Goal: Communication & Community: Answer question/provide support

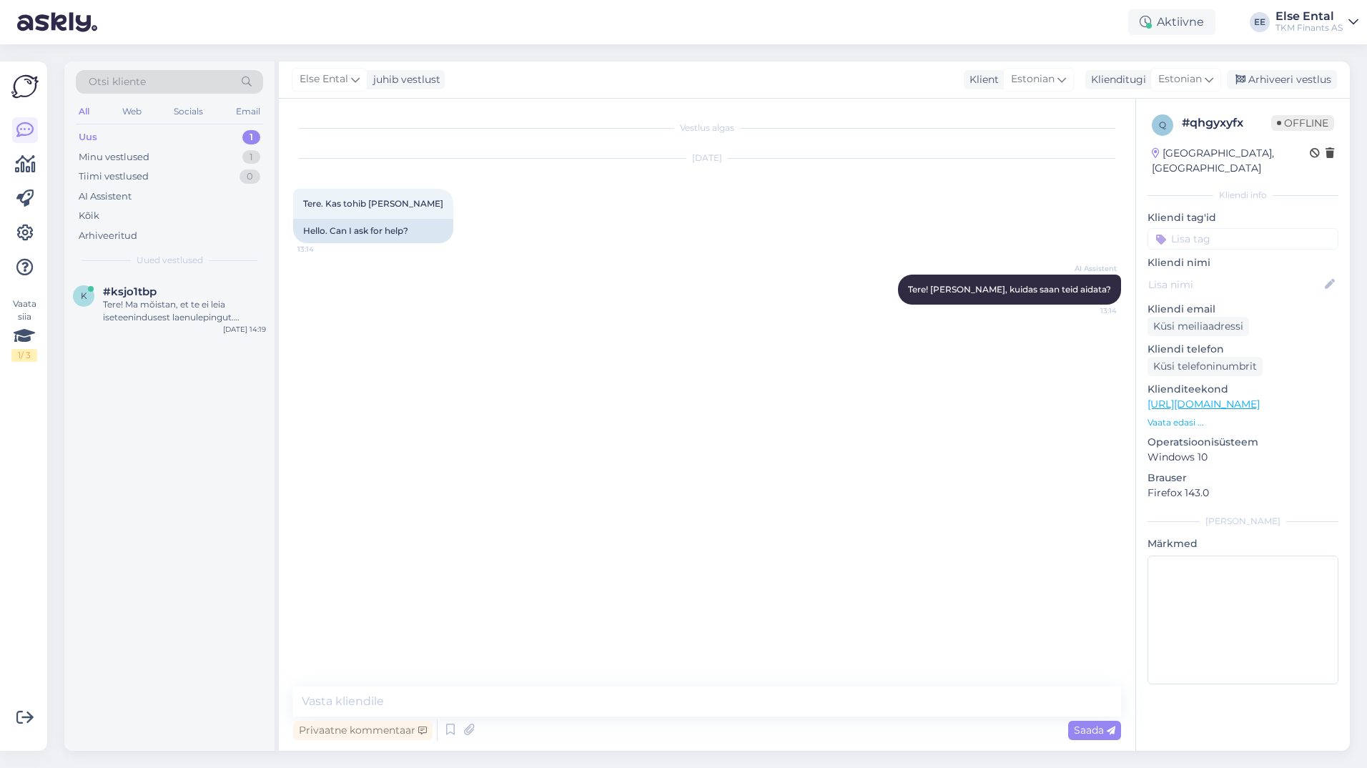
click at [119, 143] on div "Uus 1" at bounding box center [169, 137] width 187 height 20
click at [141, 310] on div "Tere! Ma mõistan, et te ei leia iseteenindusest laenulepingut. Kahjuks puudub m…" at bounding box center [184, 311] width 163 height 26
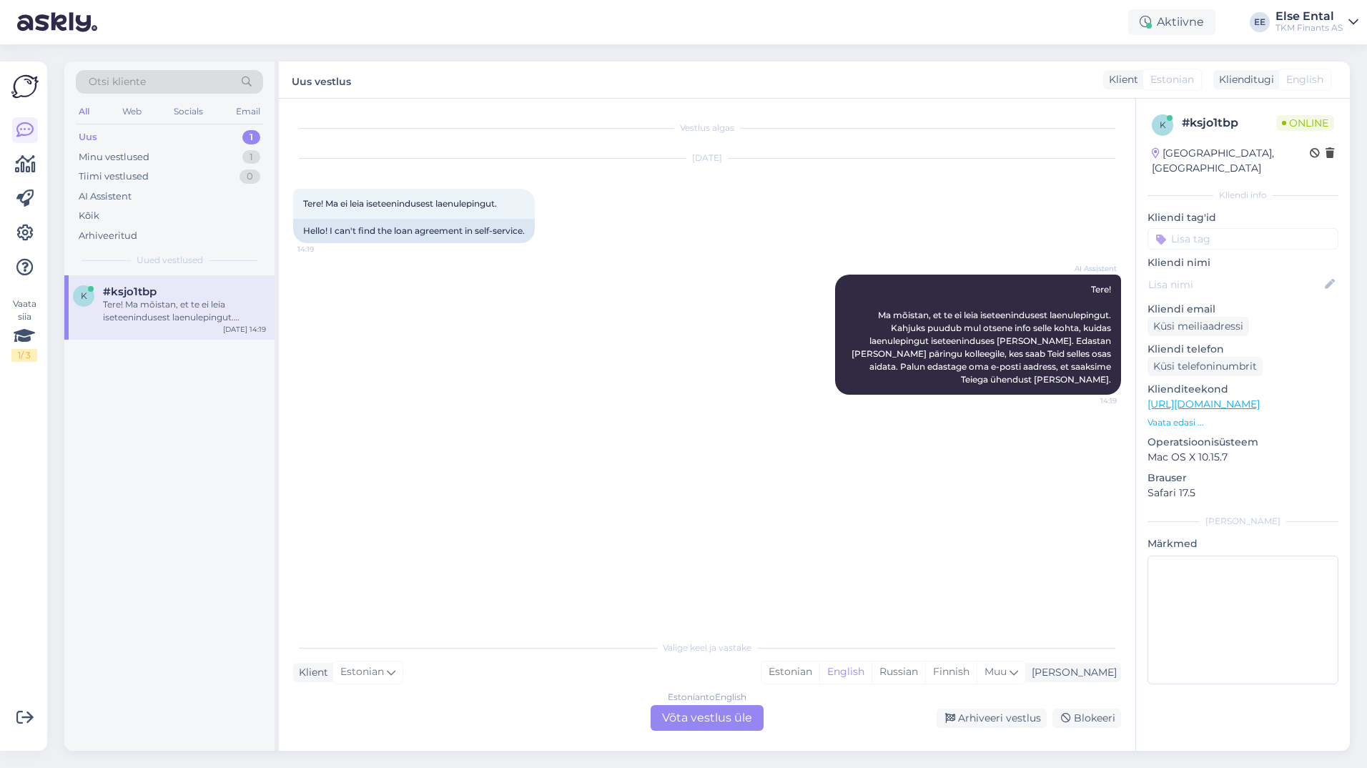
click at [678, 725] on div "Estonian to English Võta vestlus üle" at bounding box center [707, 718] width 113 height 26
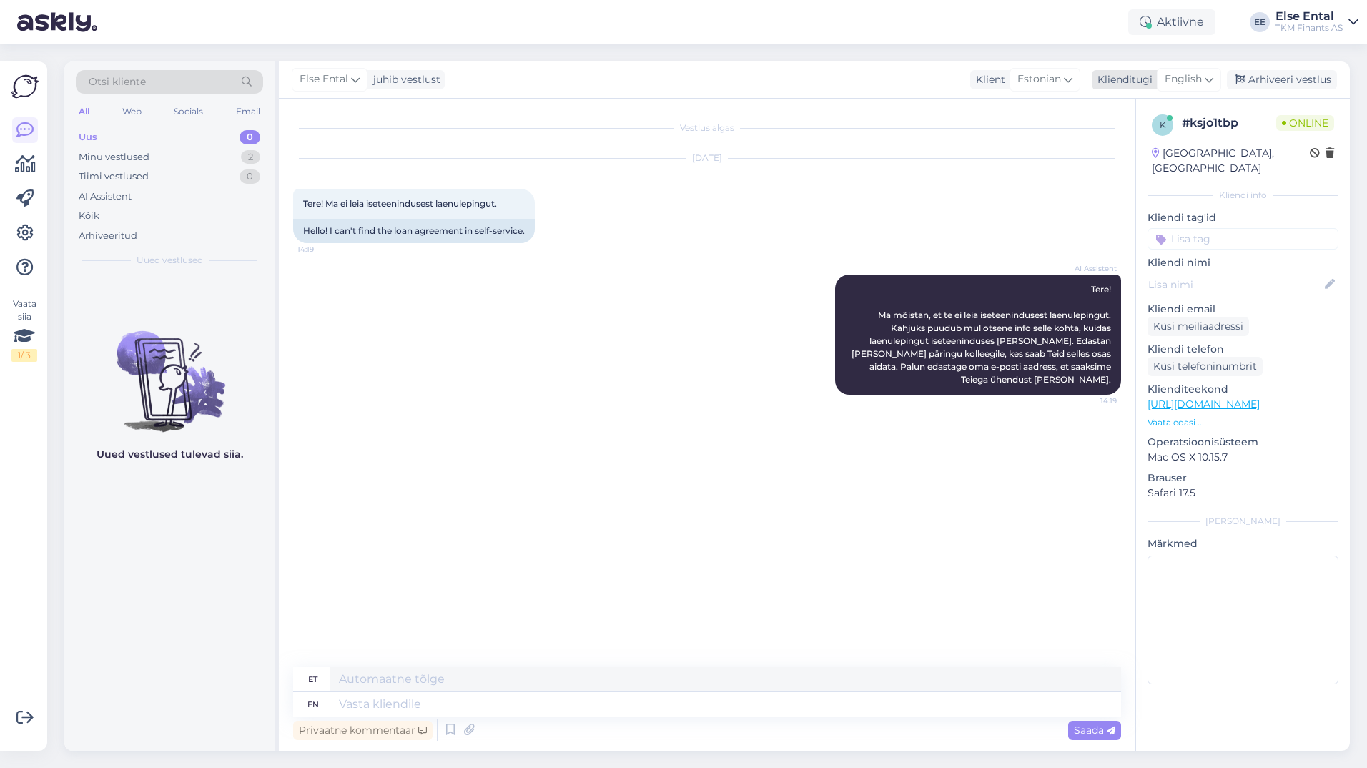
click at [1199, 74] on span "English" at bounding box center [1183, 80] width 37 height 16
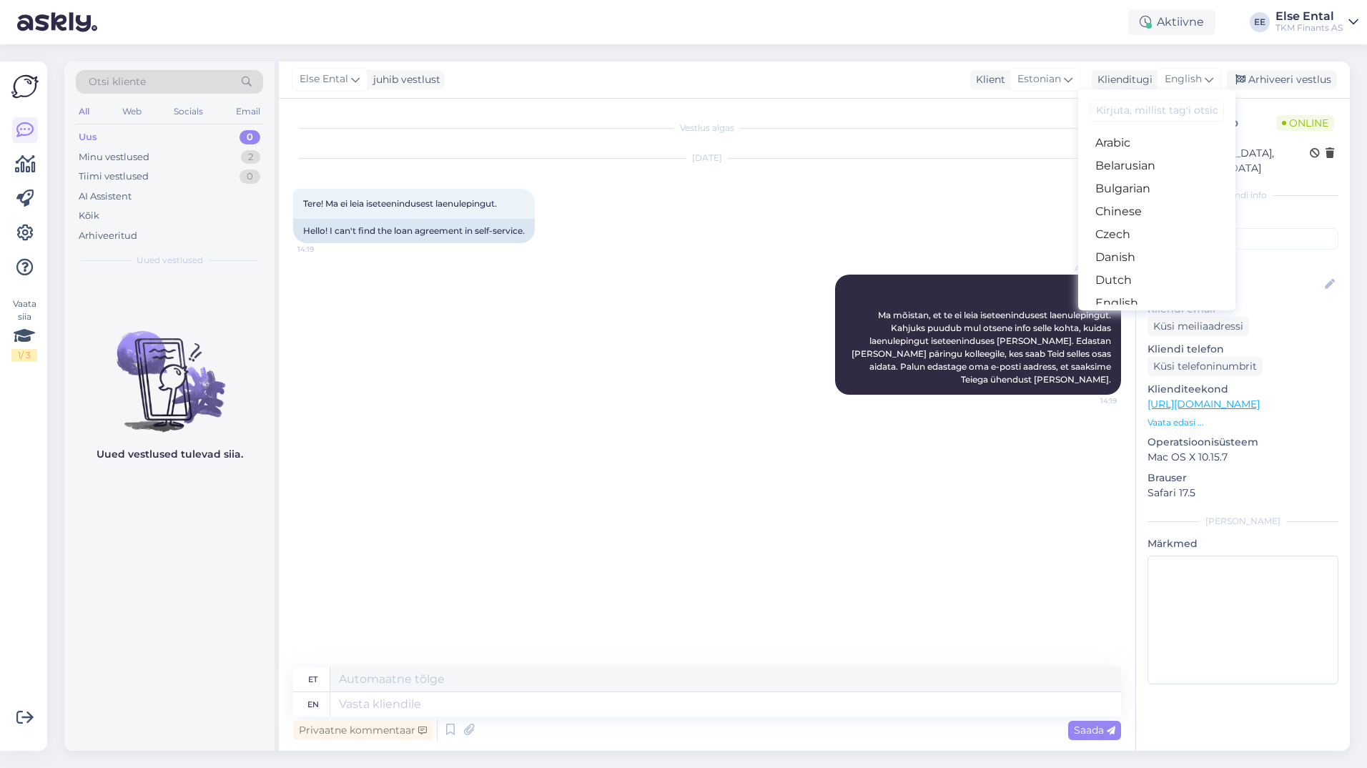
click at [1128, 315] on link "Estonian" at bounding box center [1156, 326] width 157 height 23
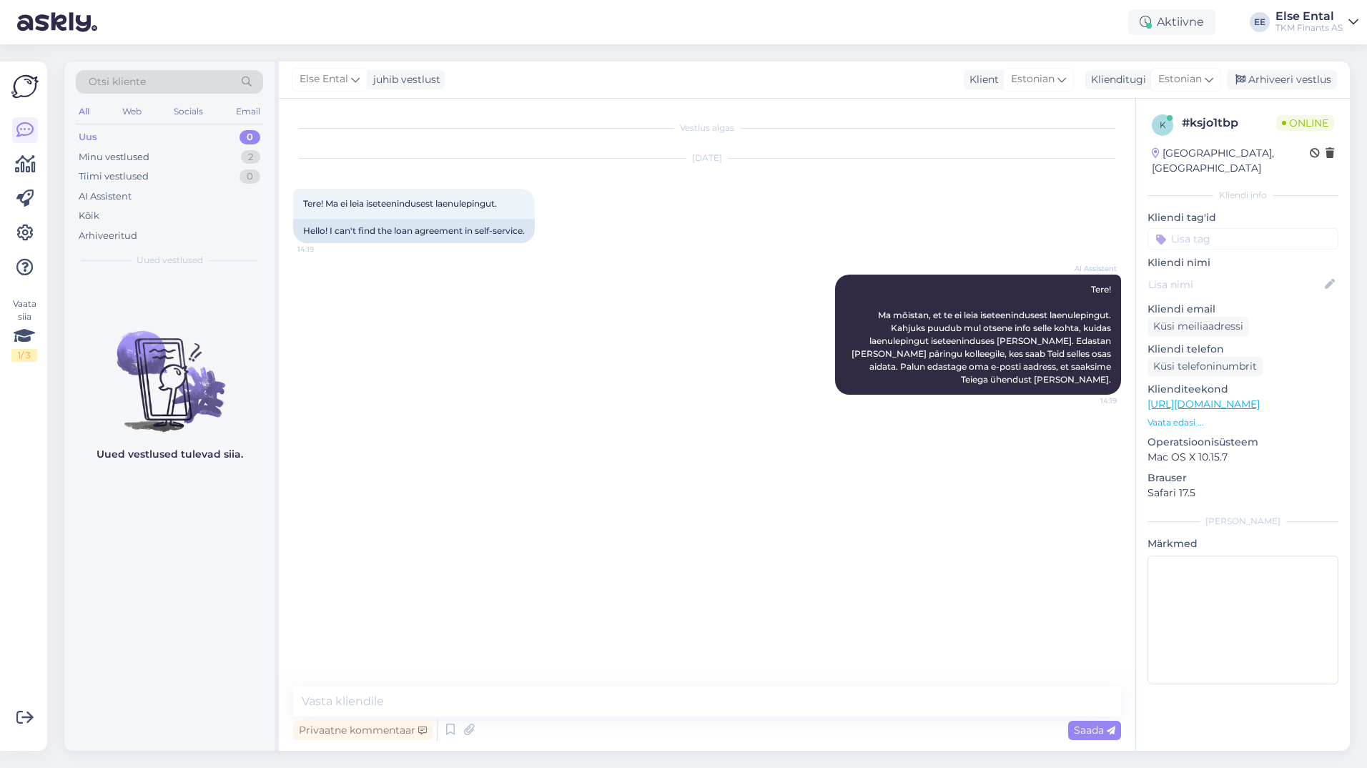
click at [556, 719] on div "Privaatne kommentaar Saada" at bounding box center [707, 729] width 828 height 27
click at [551, 702] on textarea at bounding box center [707, 701] width 828 height 30
click at [550, 708] on textarea at bounding box center [707, 701] width 828 height 30
click at [685, 704] on textarea "Laenuleping on nähtav Partnerkaardi iseteeninduskeskkonnas." at bounding box center [707, 701] width 828 height 30
click at [719, 706] on textarea "Laenuleping on nähtav Partnerkaardi iseteeninduskeskkonnas." at bounding box center [707, 701] width 828 height 30
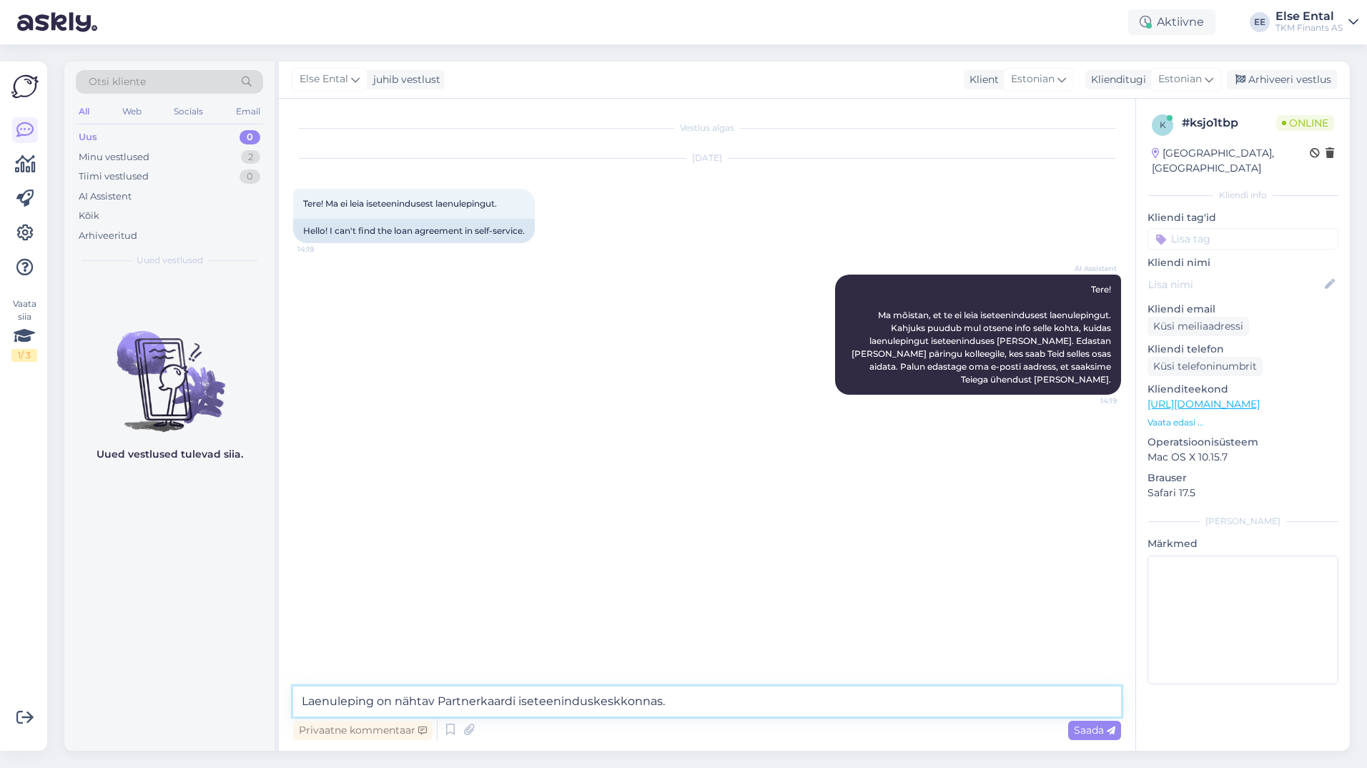
click at [726, 711] on textarea "Laenuleping on nähtav Partnerkaardi iseteeninduskeskkonnas." at bounding box center [707, 701] width 828 height 30
paste textarea "[DOMAIN_NAME] -> Iseteenindus -> Partner Kuukaart ->"
click at [804, 701] on textarea "Laenuleping on nähtav Partnerkaardi iseteeninduskeskkonnas, [DOMAIN_NAME] -> Is…" at bounding box center [707, 701] width 828 height 30
click at [892, 707] on textarea "Laenuleping on nähtav Partnerkaardi iseteeninduskeskkonnas, [DOMAIN_NAME] -> Is…" at bounding box center [707, 701] width 828 height 30
click at [1016, 704] on textarea "Laenuleping on nähtav Partnerkaardi iseteeninduskeskkonnas, [DOMAIN_NAME] -> Is…" at bounding box center [707, 701] width 828 height 30
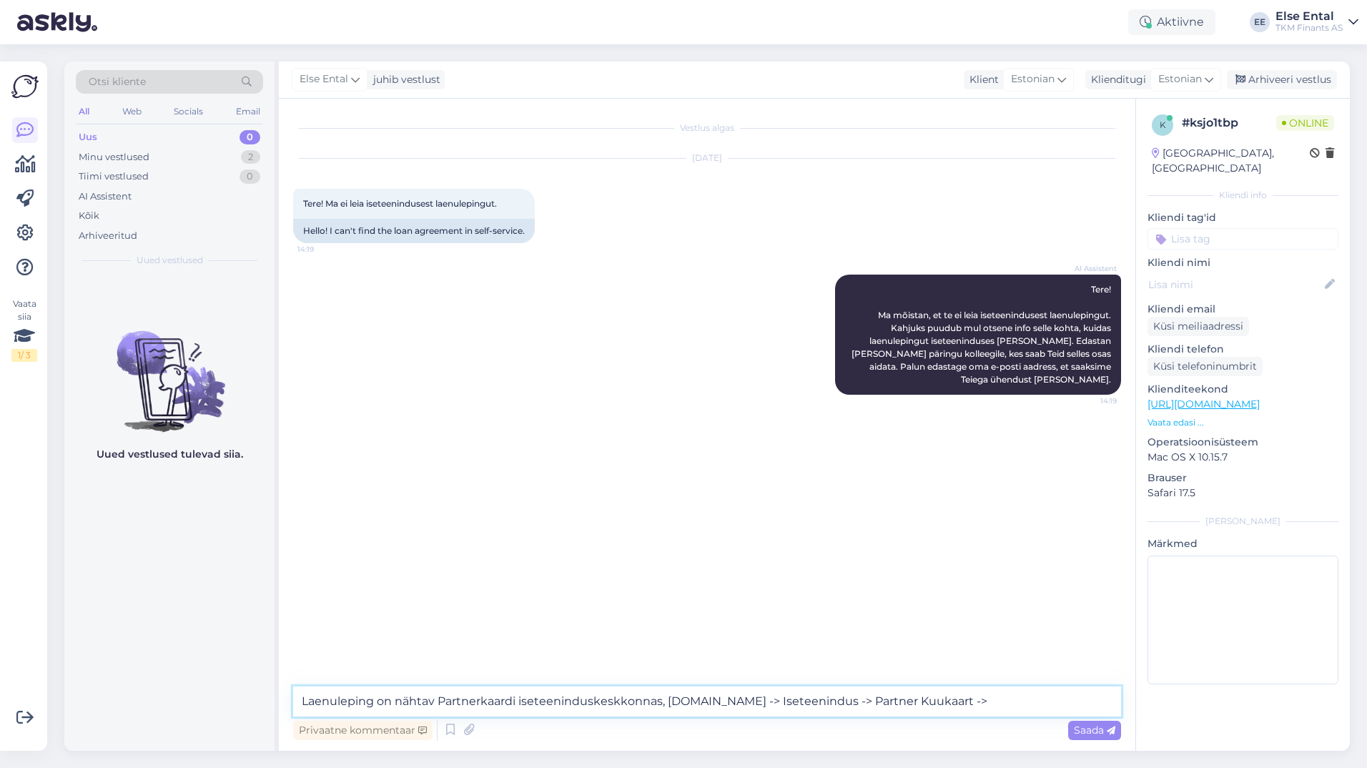
click at [375, 705] on textarea "Laenuleping on nähtav Partnerkaardi iseteeninduskeskkonnas, [DOMAIN_NAME] -> Is…" at bounding box center [707, 701] width 828 height 30
click at [450, 701] on textarea "Laenulepingud on nähtav Partnerkaardi iseteeninduskeskkonnas, [DOMAIN_NAME] -> …" at bounding box center [707, 701] width 828 height 30
click at [1055, 701] on textarea "Laenulepingud on nähtavad Partnerkaardi iseteeninduskeskkonnas, [DOMAIN_NAME] -…" at bounding box center [707, 701] width 828 height 30
type textarea "Laenulepingud on nähtavad Partnerkaardi iseteeninduskeskkonnas, [DOMAIN_NAME] -…"
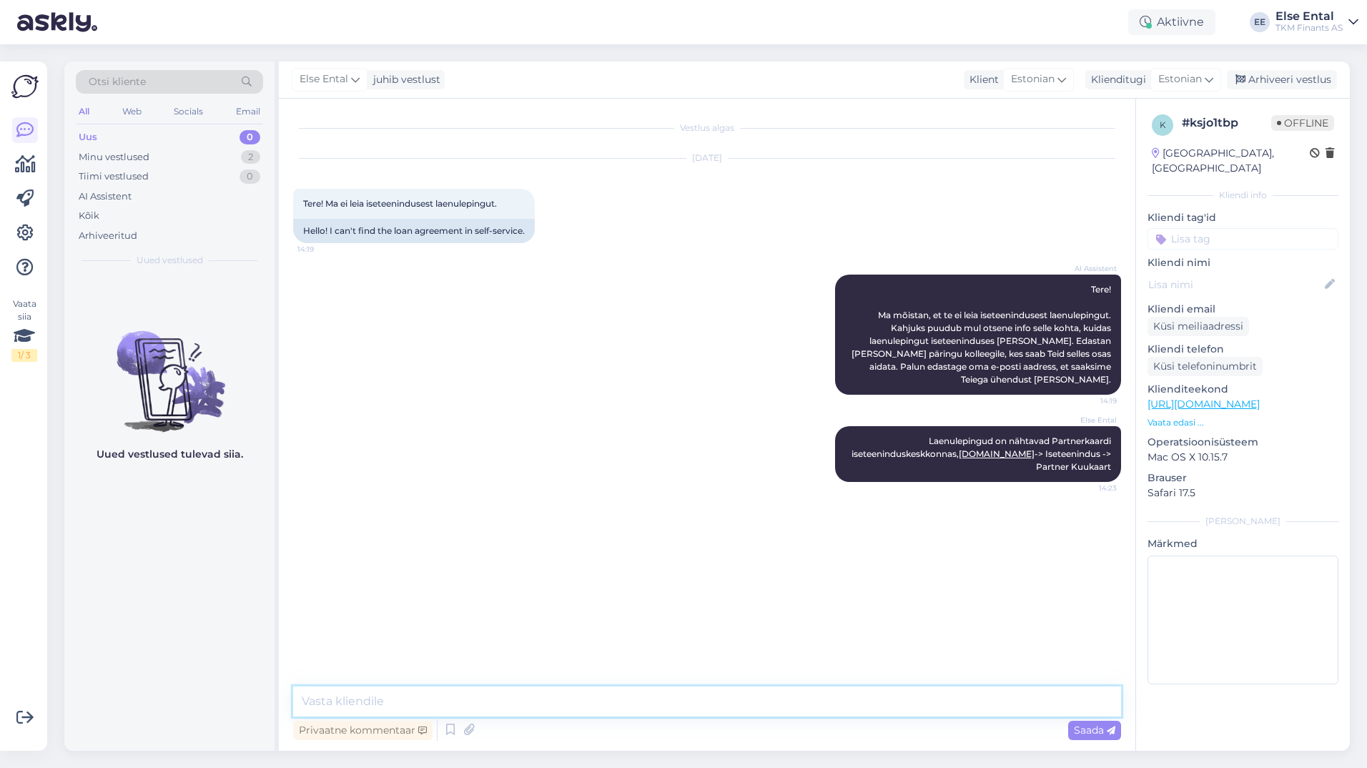
click at [496, 695] on textarea at bounding box center [707, 701] width 828 height 30
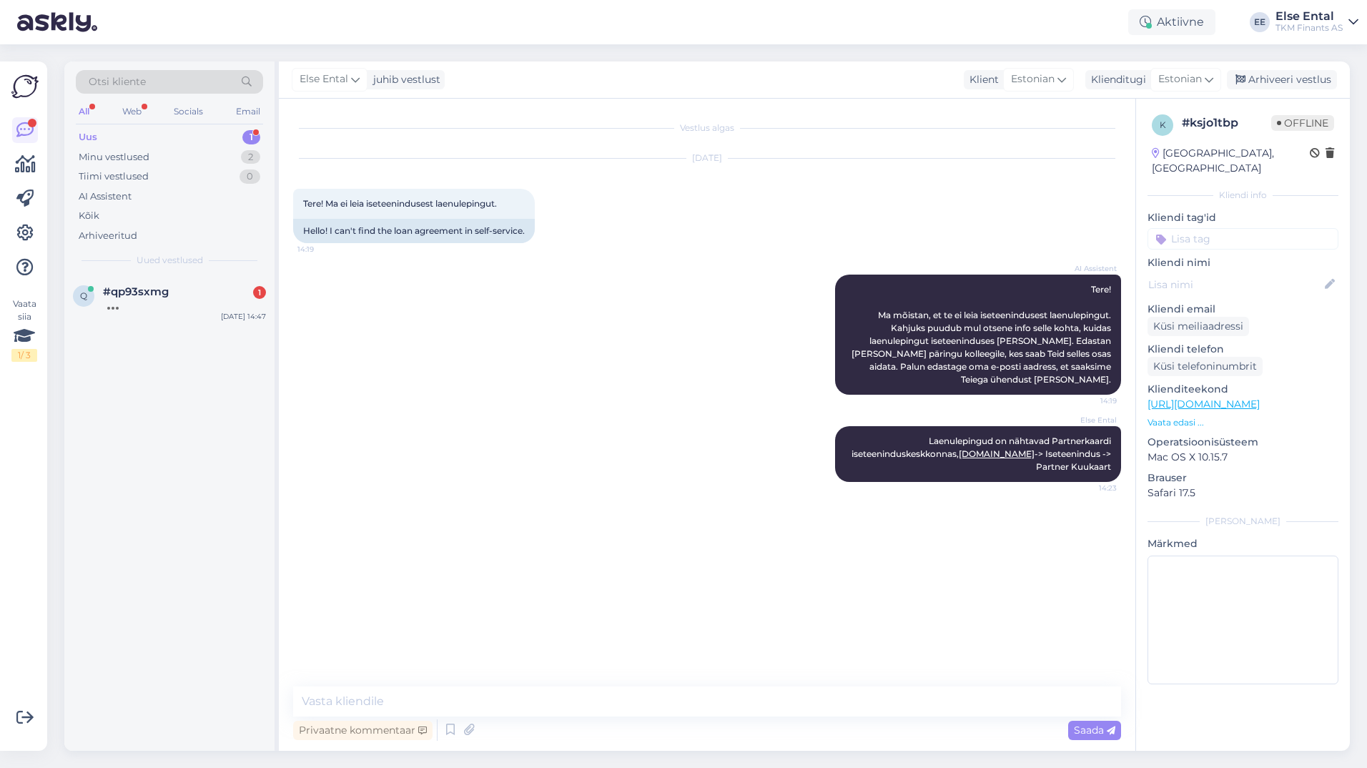
click at [145, 137] on div "Uus 1" at bounding box center [169, 137] width 187 height 20
click at [164, 319] on div "Hello, I am routing this question to the colleague who is responsible for this …" at bounding box center [184, 311] width 163 height 26
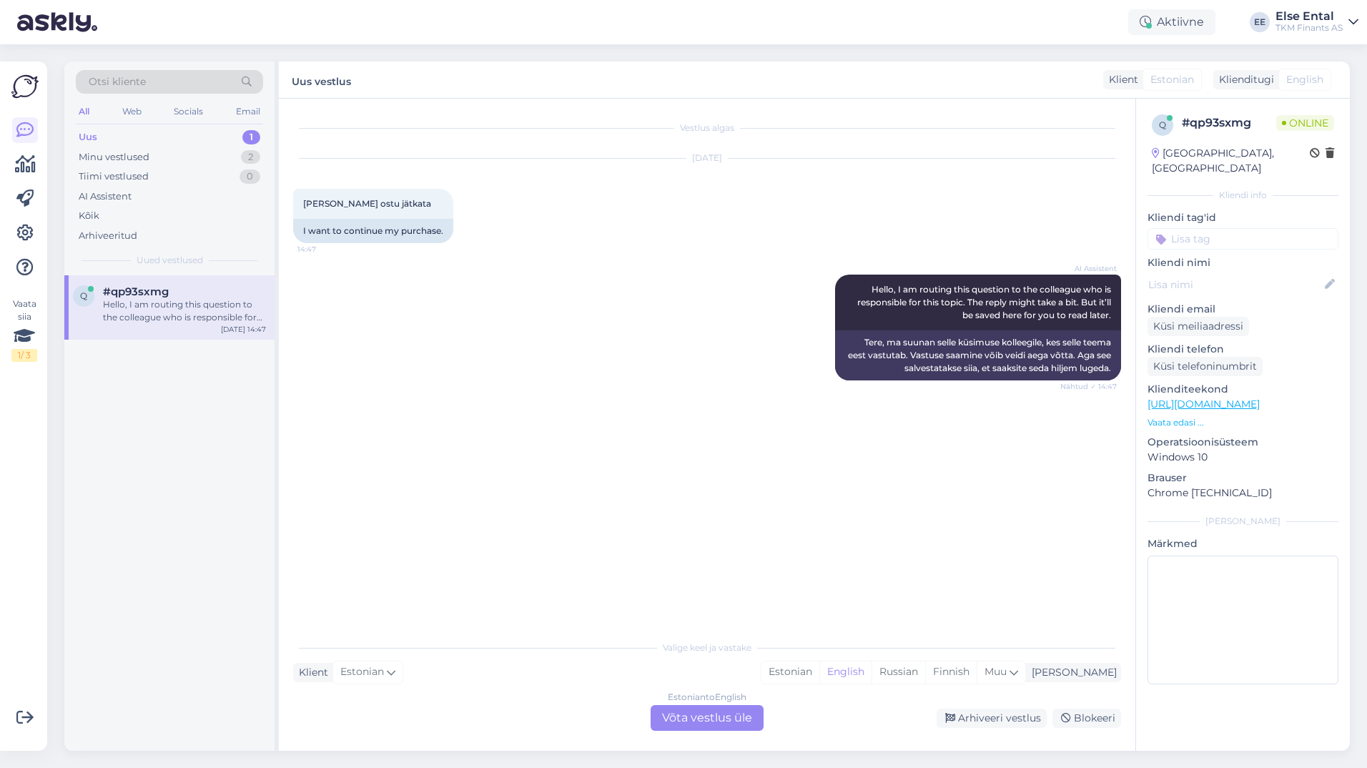
click at [697, 715] on div "Estonian to English Võta vestlus üle" at bounding box center [707, 718] width 113 height 26
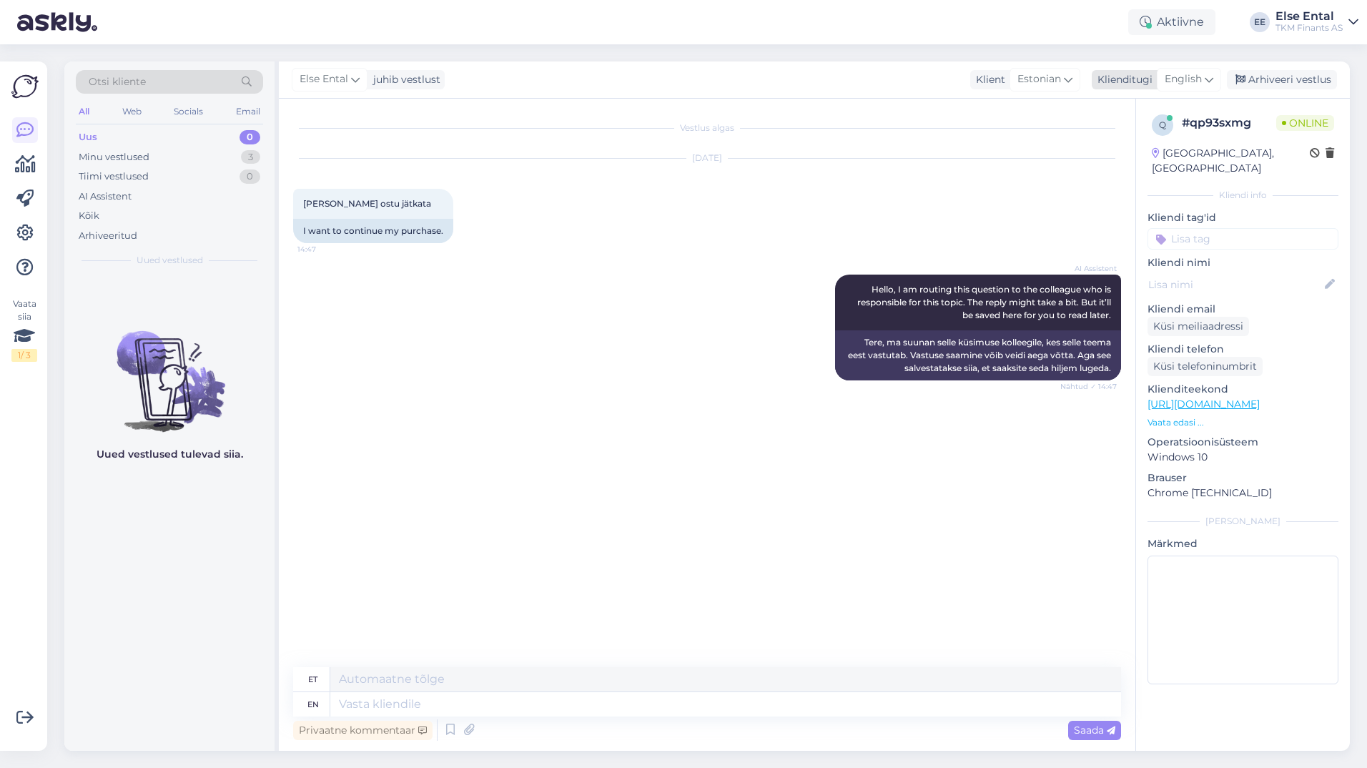
click at [1199, 82] on span "English" at bounding box center [1183, 80] width 37 height 16
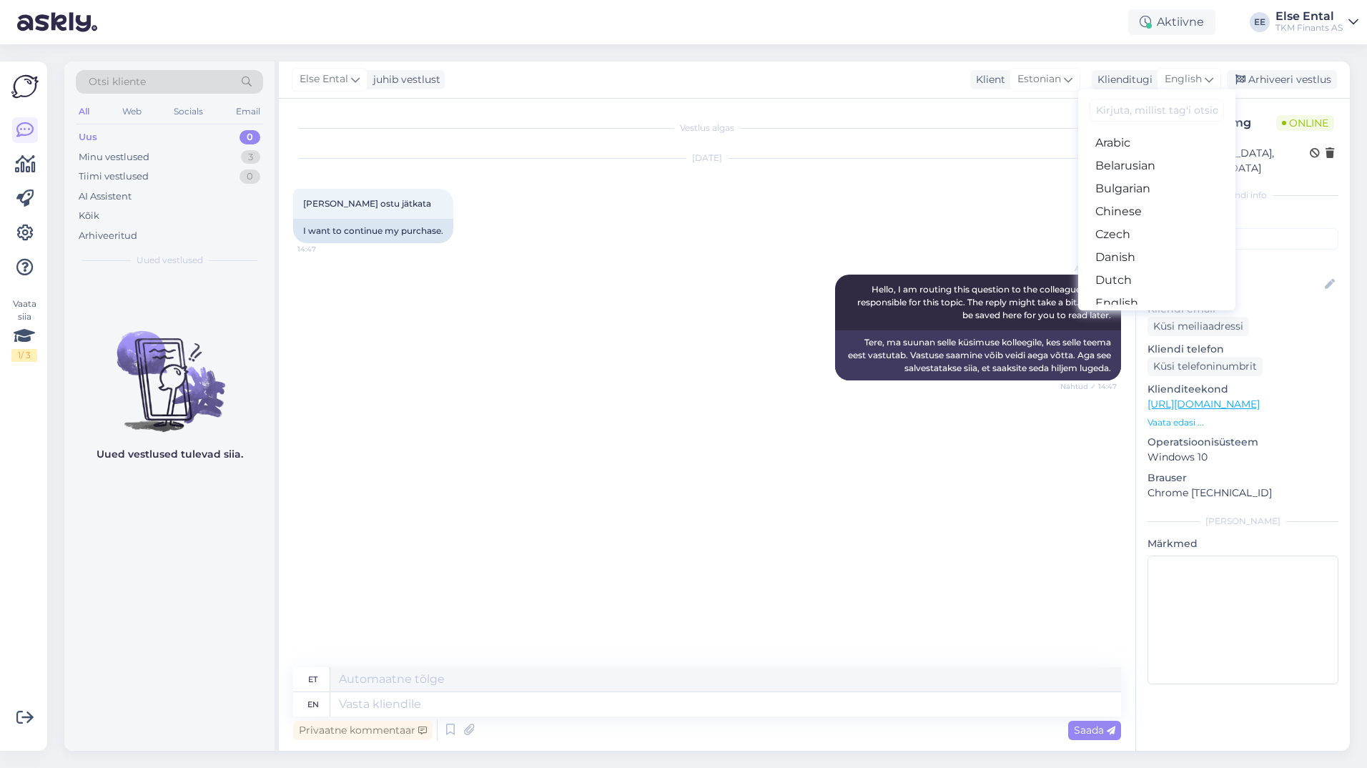
click at [1123, 315] on link "Estonian" at bounding box center [1156, 326] width 157 height 23
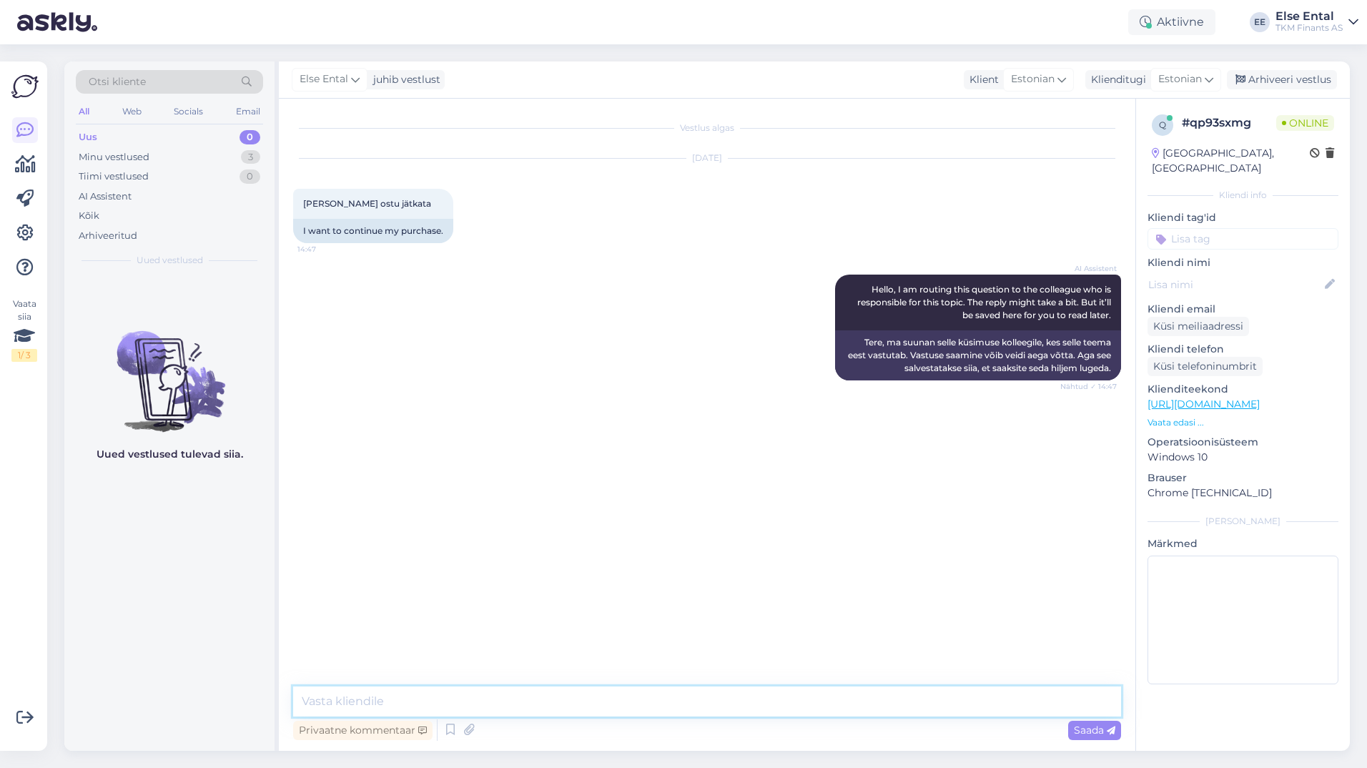
click at [453, 700] on textarea at bounding box center [707, 701] width 828 height 30
type textarea "Tere, palun täpsustage oma küsimust või probleemi."
click at [510, 705] on textarea at bounding box center [707, 701] width 828 height 30
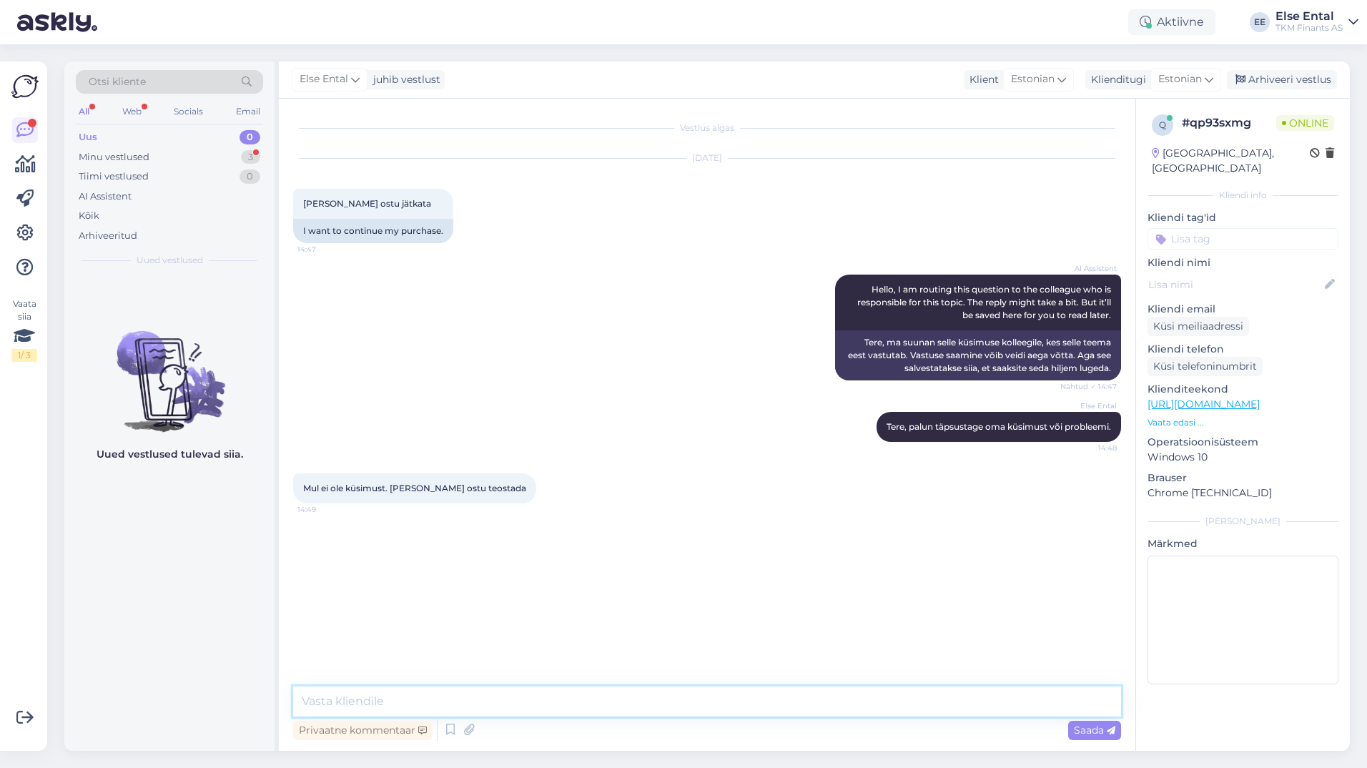
click at [473, 694] on textarea at bounding box center [707, 701] width 828 height 30
click at [97, 157] on div "Minu vestlused" at bounding box center [114, 157] width 71 height 14
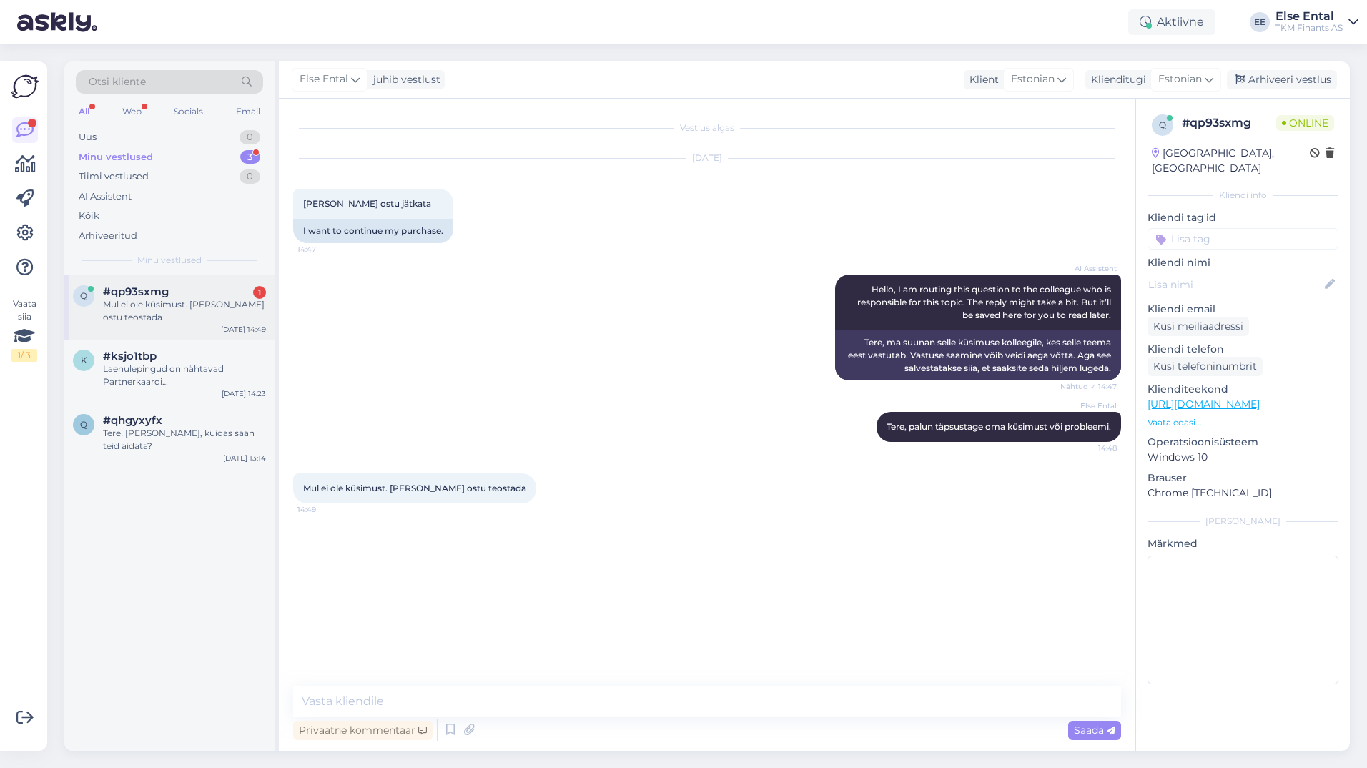
click at [167, 298] on div "Mul ei ole küsimust. [PERSON_NAME] ostu teostada" at bounding box center [184, 311] width 163 height 26
click at [567, 711] on textarea at bounding box center [707, 701] width 828 height 30
click at [735, 304] on div "AI Assistent Hello, I am routing this question to the colleague who is responsi…" at bounding box center [707, 327] width 828 height 137
click at [503, 694] on textarea at bounding box center [707, 701] width 828 height 30
click at [506, 691] on textarea at bounding box center [707, 701] width 828 height 30
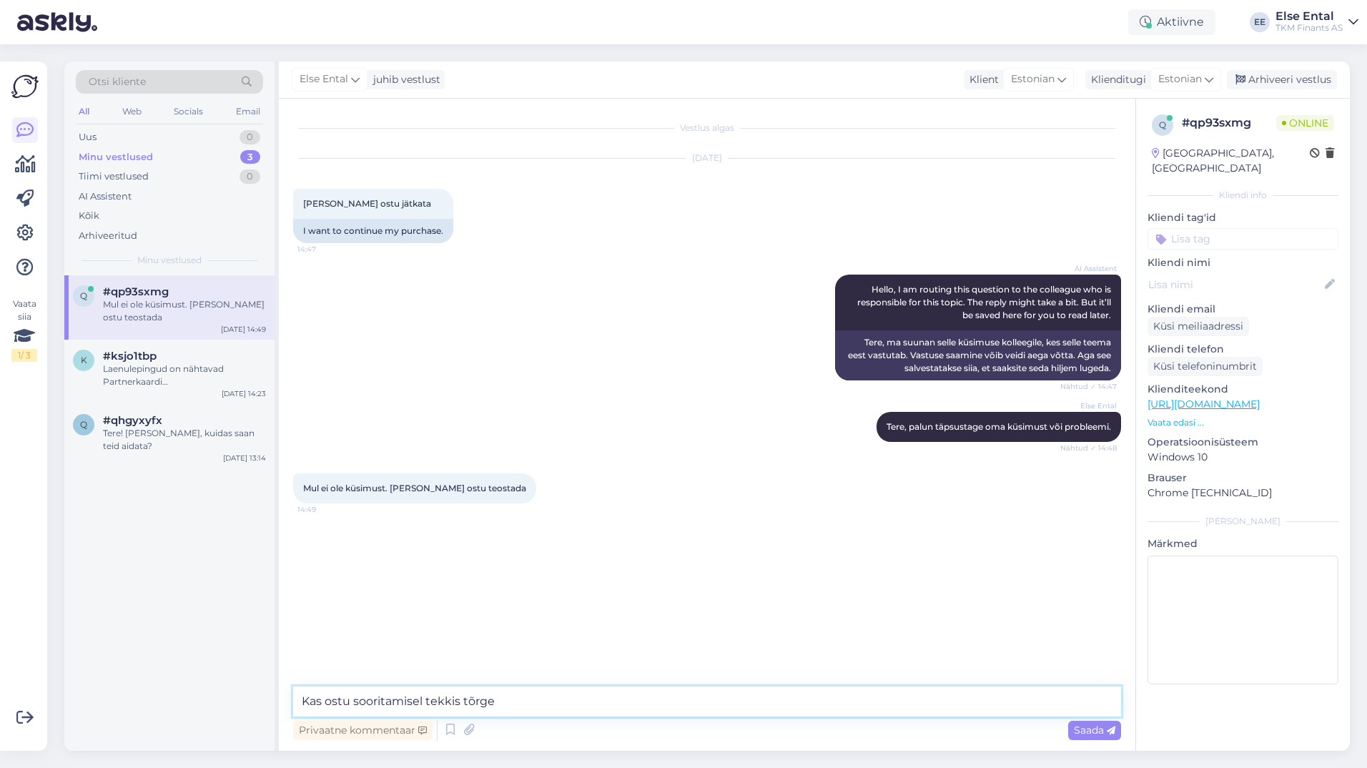
type textarea "Kas ostu sooritamisel tekkis tõrge?"
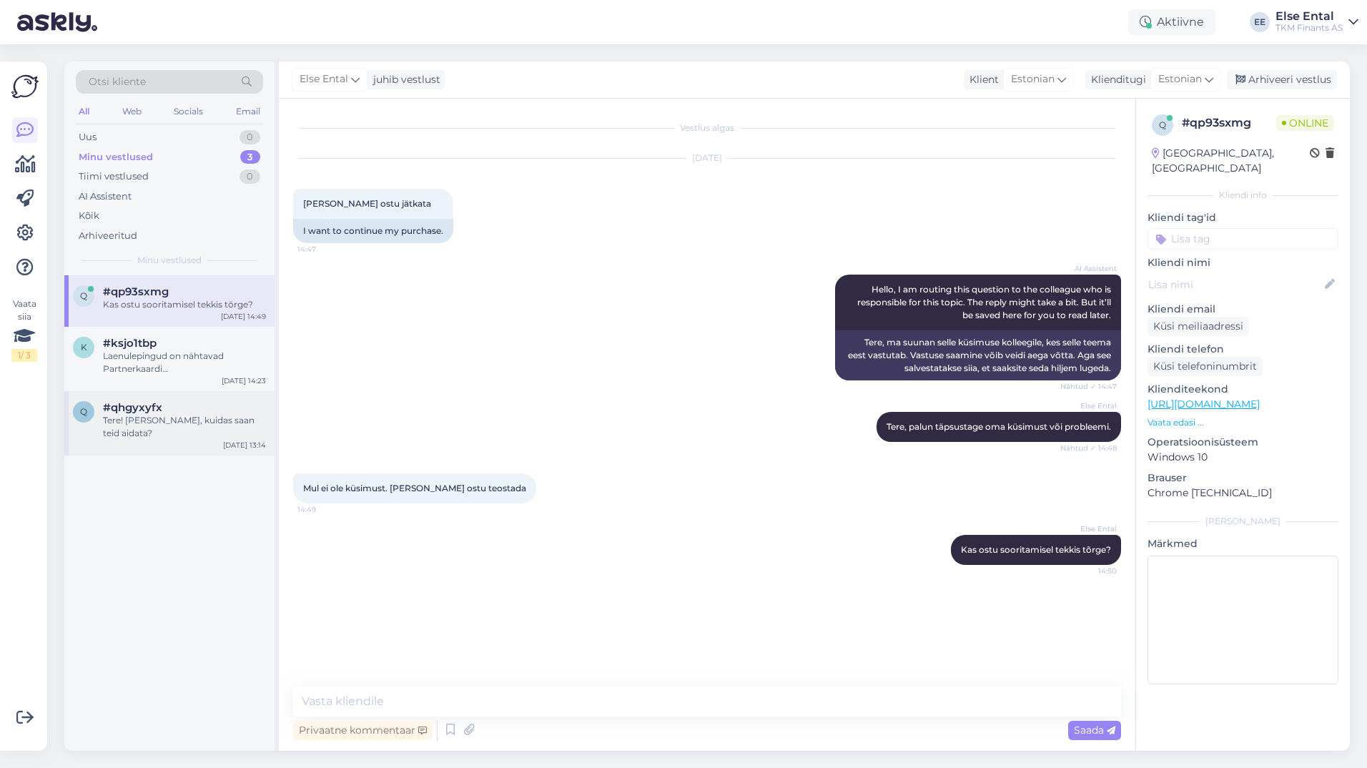
click at [152, 419] on div "Tere! [PERSON_NAME], kuidas saan teid aidata?" at bounding box center [184, 427] width 163 height 26
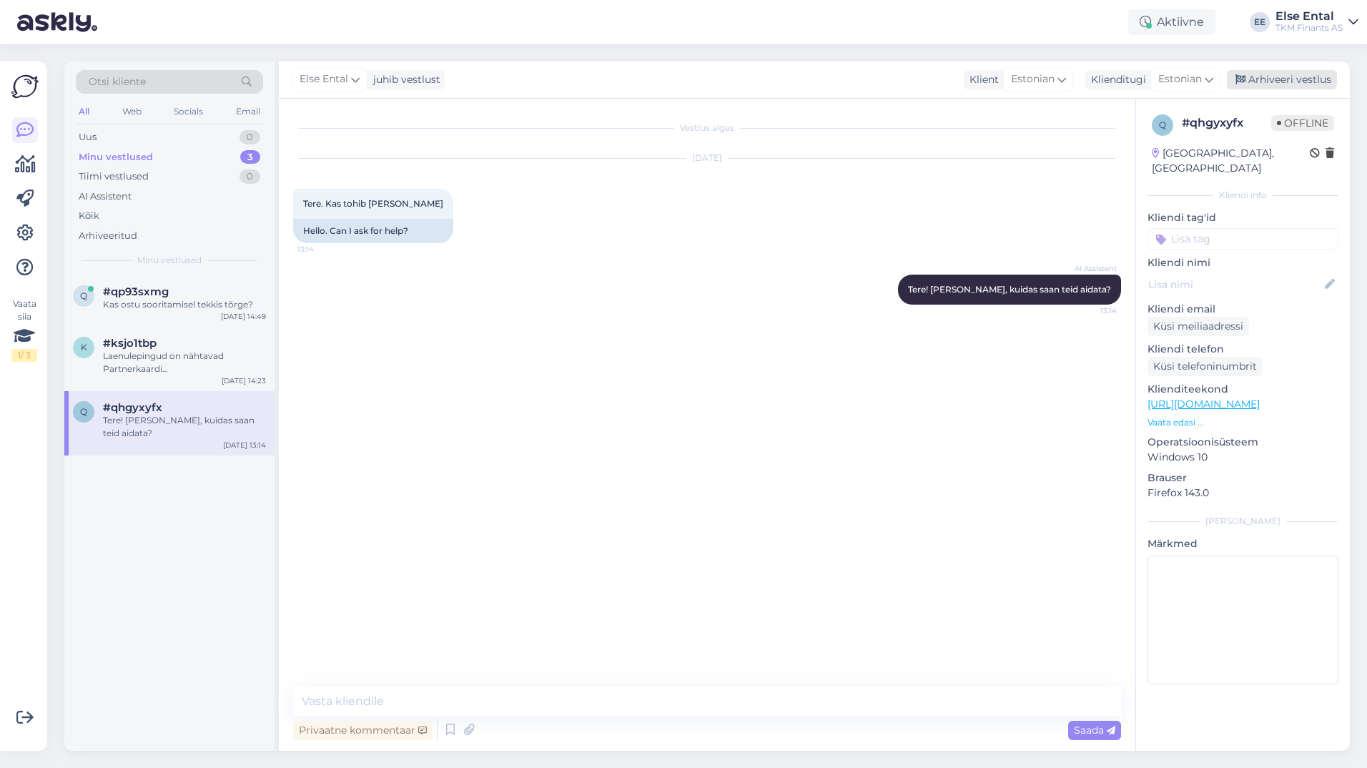
click at [1312, 73] on div "Arhiveeri vestlus" at bounding box center [1282, 79] width 110 height 19
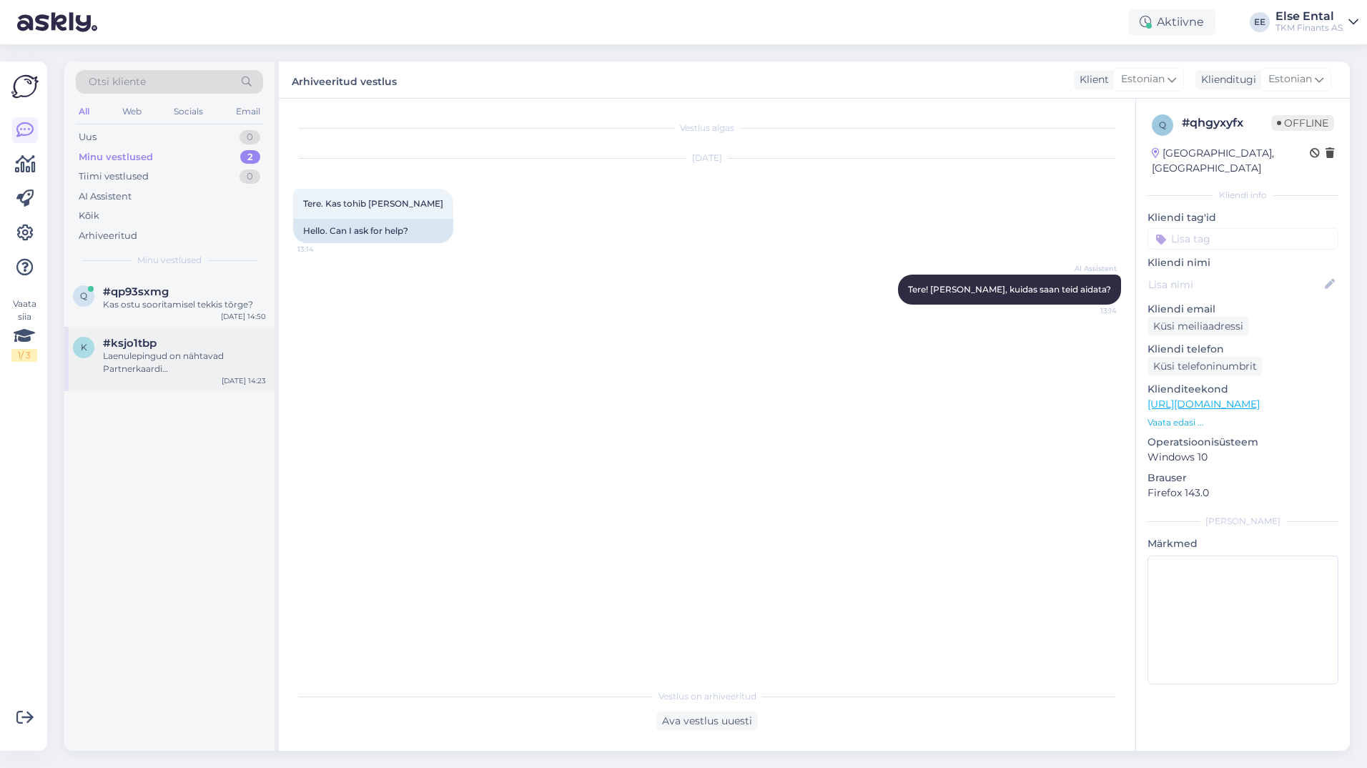
click at [129, 368] on div "Laenulepingud on nähtavad Partnerkaardi iseteeninduskeskkonnas, [DOMAIN_NAME] -…" at bounding box center [184, 363] width 163 height 26
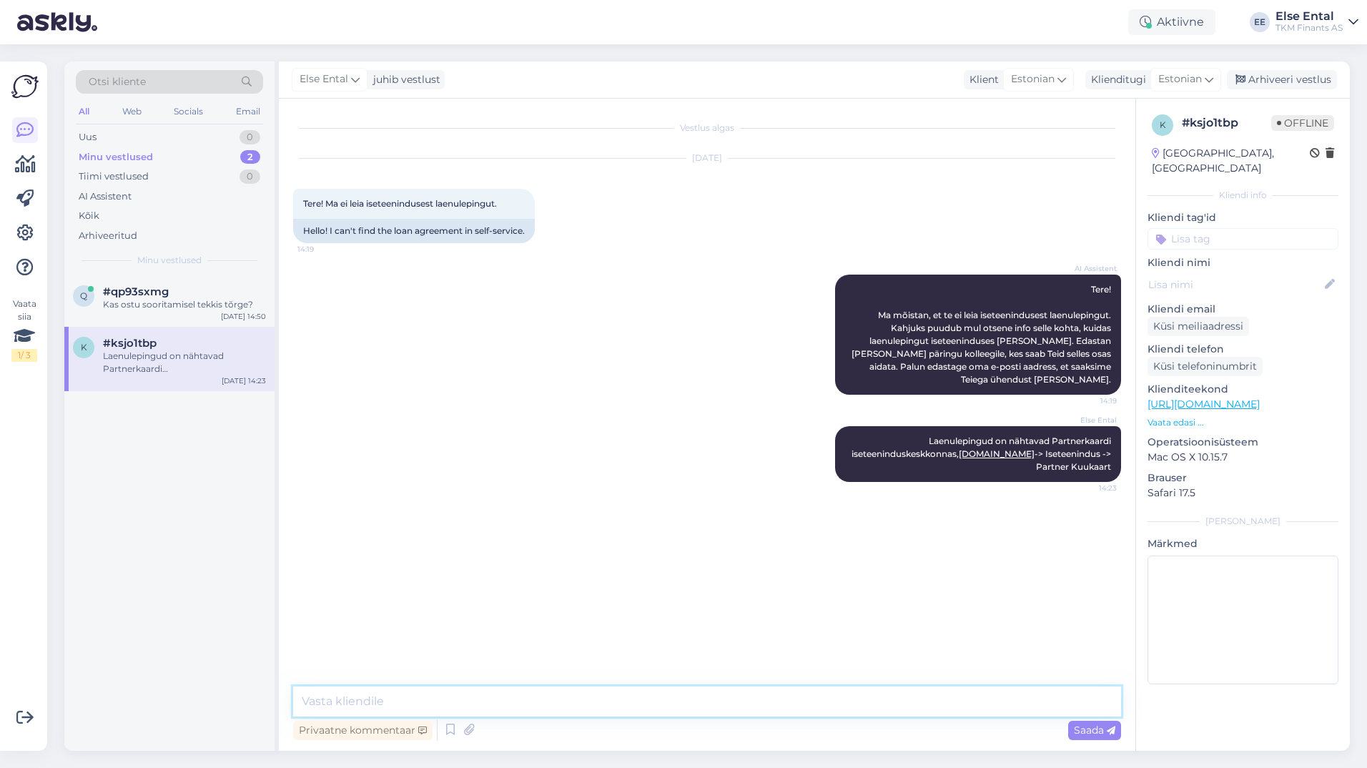
click at [500, 708] on textarea at bounding box center [707, 701] width 828 height 30
click at [155, 290] on span "#qp93sxmg" at bounding box center [136, 291] width 66 height 13
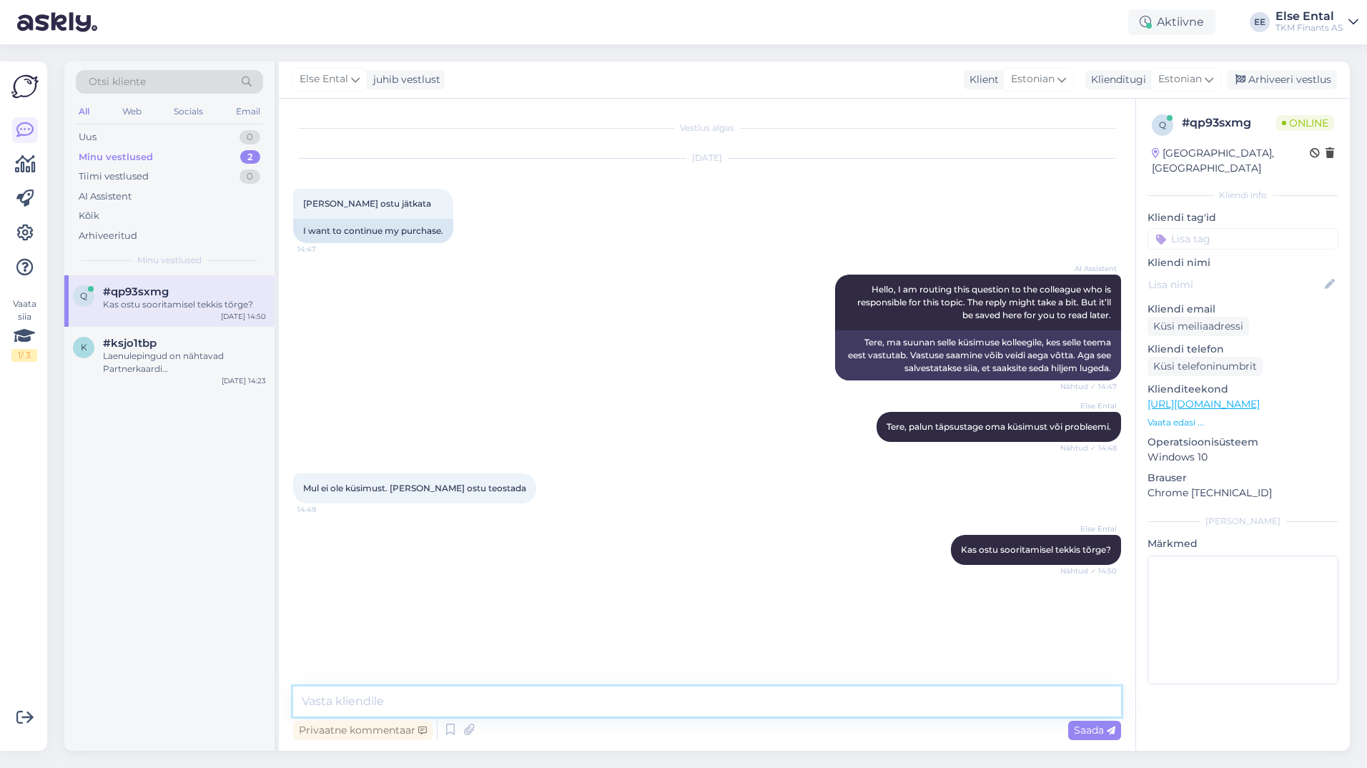
click at [447, 694] on textarea at bounding box center [707, 701] width 828 height 30
click at [428, 704] on textarea at bounding box center [707, 701] width 828 height 30
click at [380, 699] on textarea at bounding box center [707, 701] width 828 height 30
click at [453, 722] on icon at bounding box center [450, 729] width 17 height 21
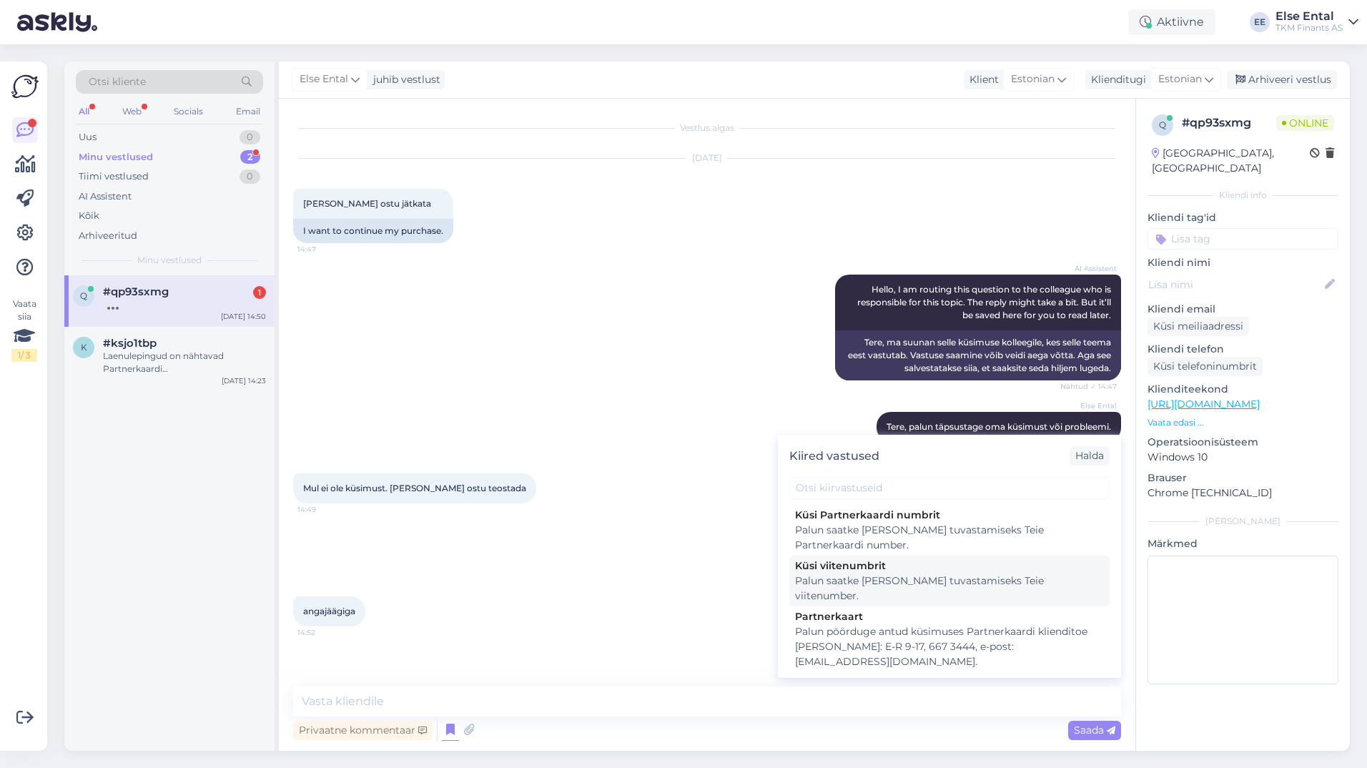
click at [855, 579] on div "Palun saatke [PERSON_NAME] tuvastamiseks Teie viitenumber." at bounding box center [949, 588] width 309 height 30
type textarea "Palun saatke [PERSON_NAME] tuvastamiseks Teie viitenumber."
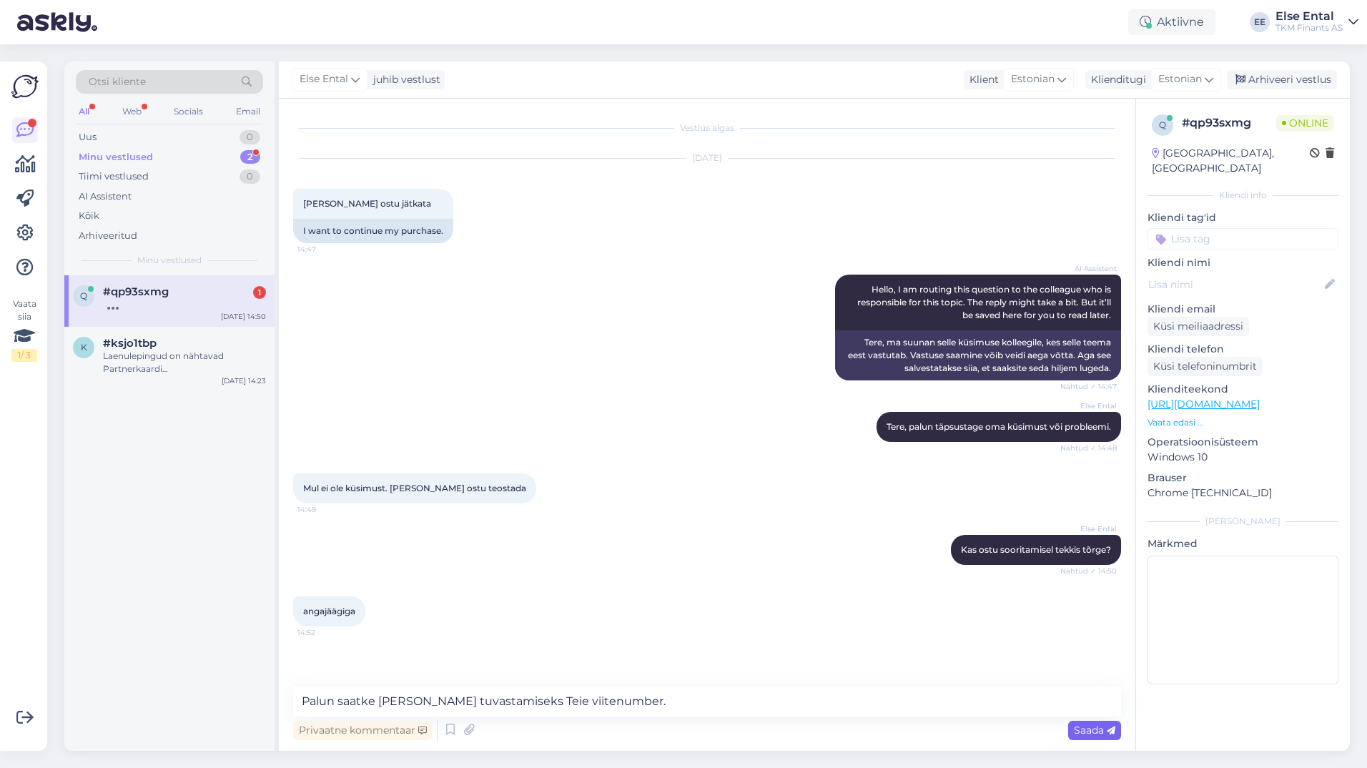
click at [1093, 726] on span "Saada" at bounding box center [1094, 730] width 41 height 13
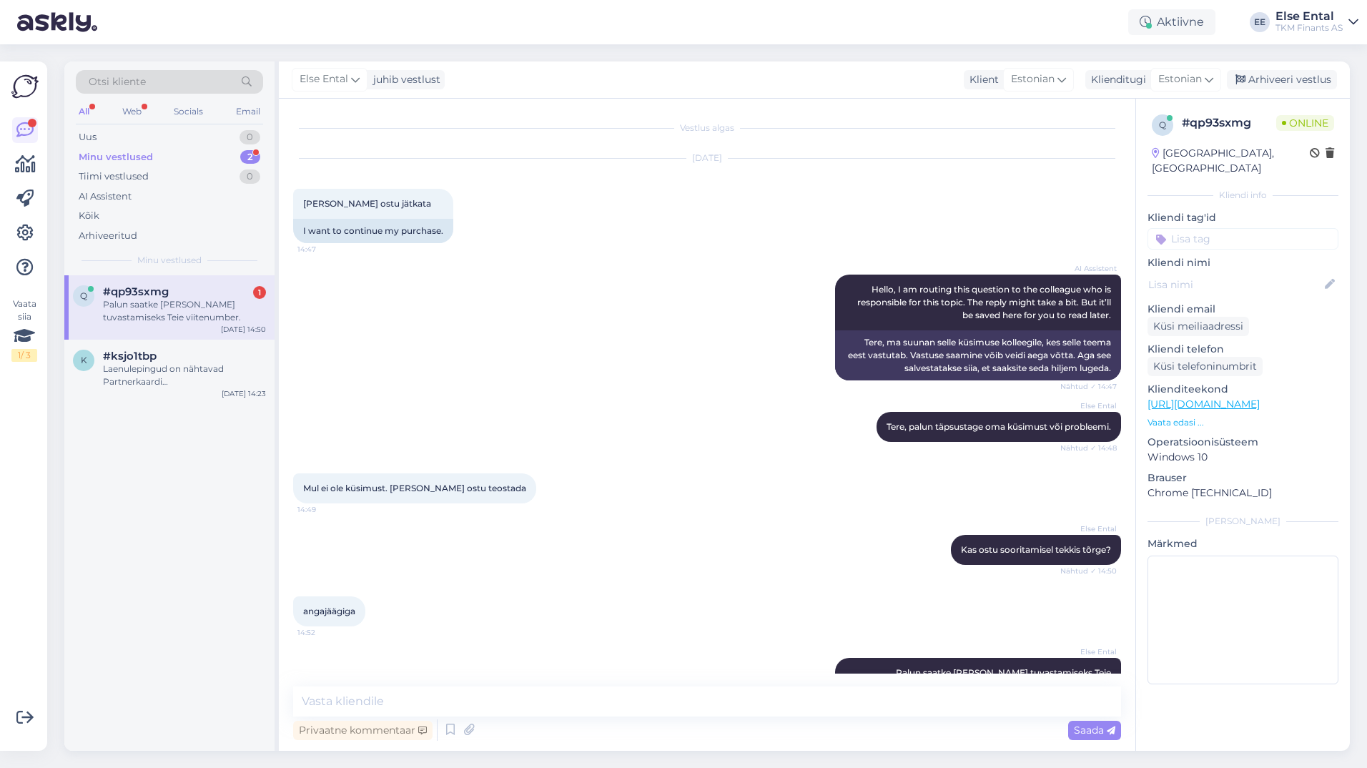
scroll to position [30, 0]
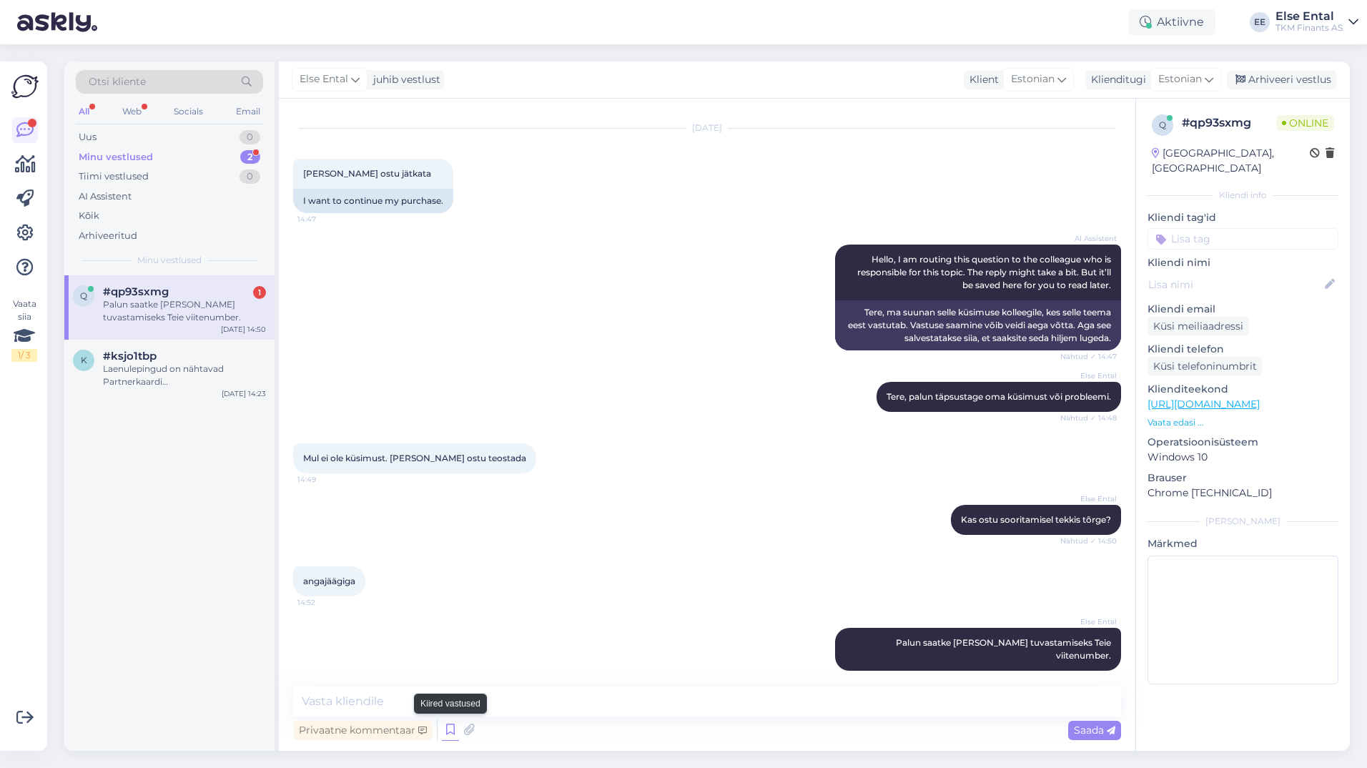
click at [444, 728] on icon at bounding box center [450, 729] width 17 height 21
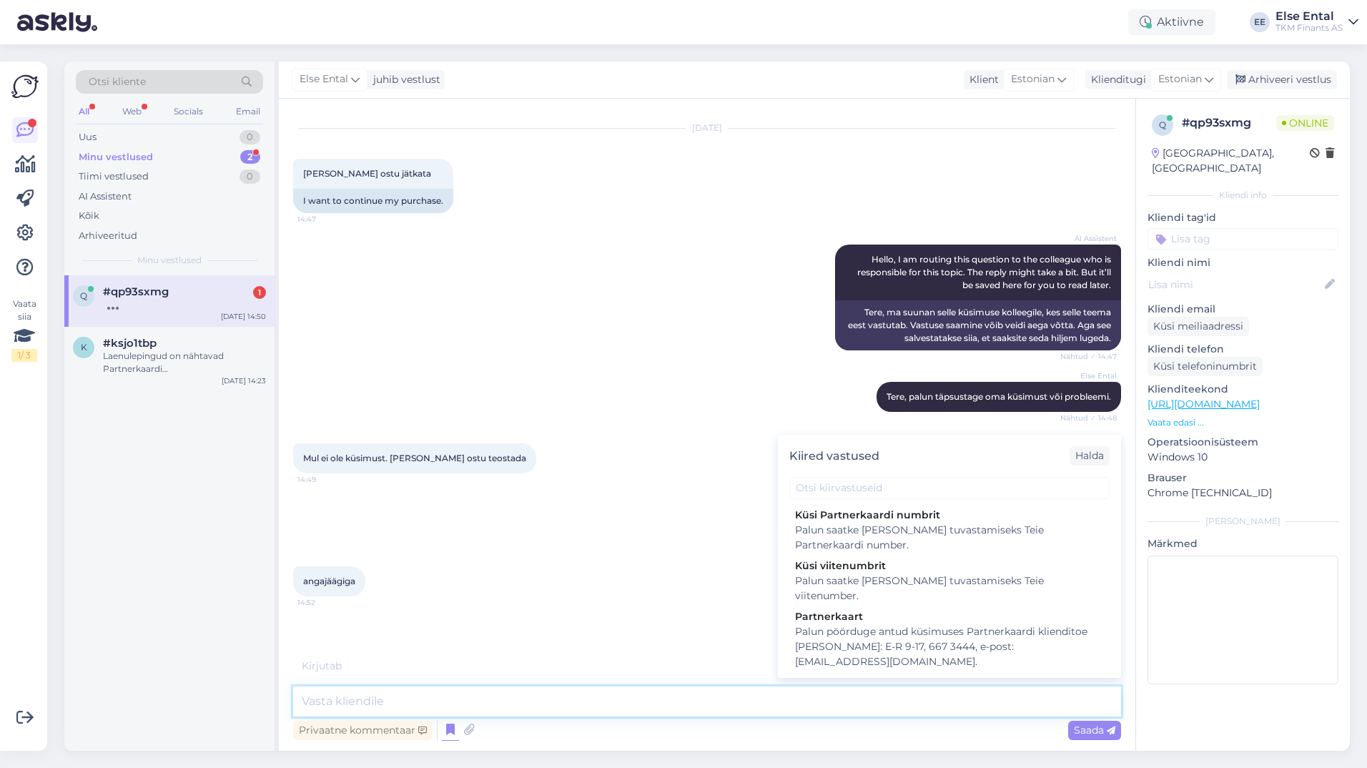
click at [348, 701] on textarea at bounding box center [707, 701] width 828 height 30
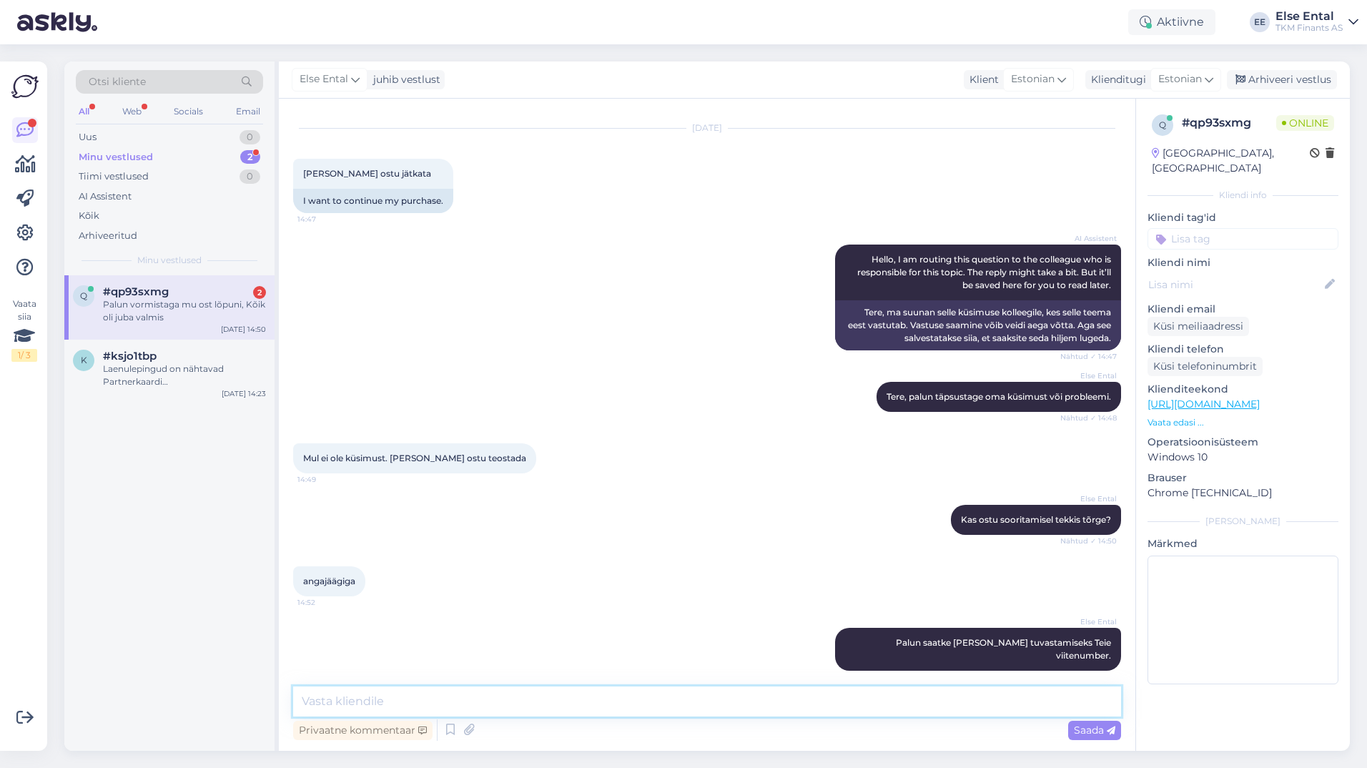
scroll to position [92, 0]
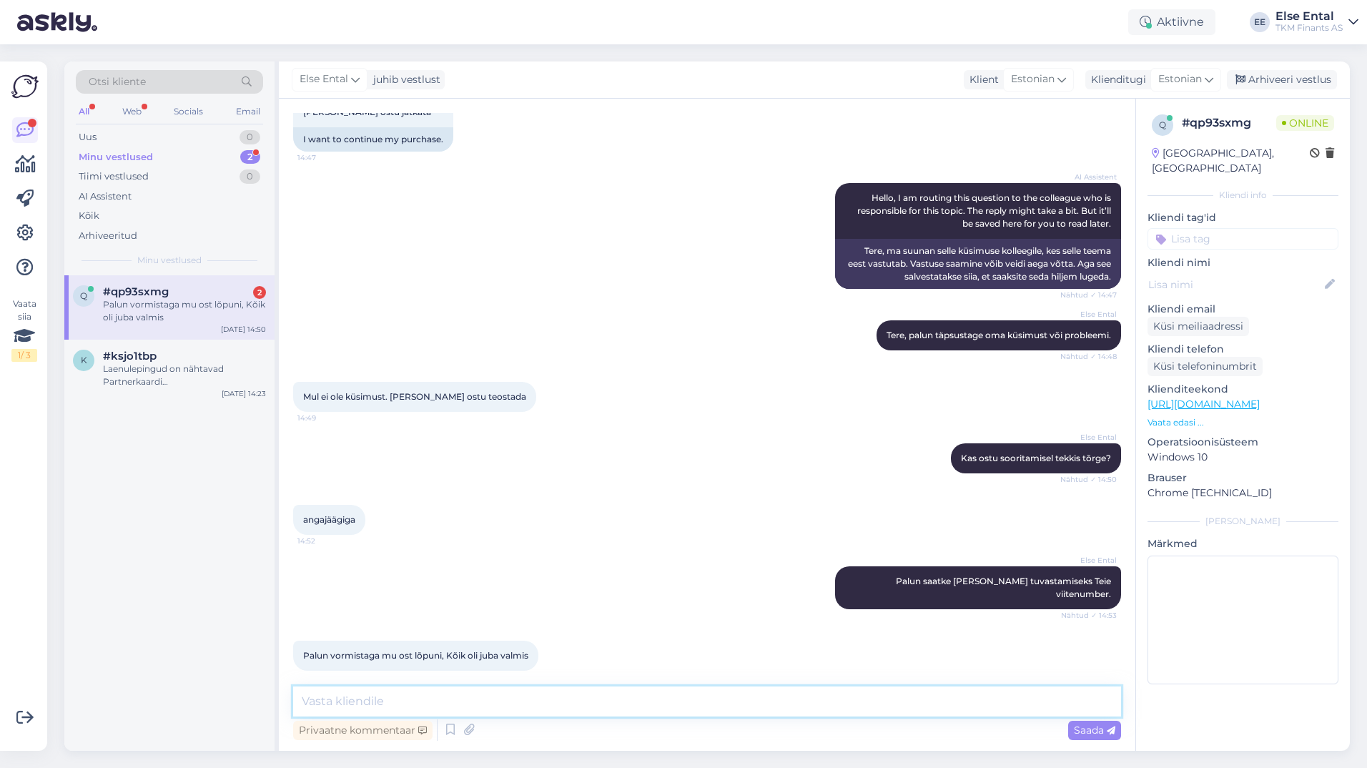
click at [525, 689] on textarea at bounding box center [707, 701] width 828 height 30
click at [518, 696] on textarea at bounding box center [707, 701] width 828 height 30
click at [519, 694] on textarea at bounding box center [707, 701] width 828 height 30
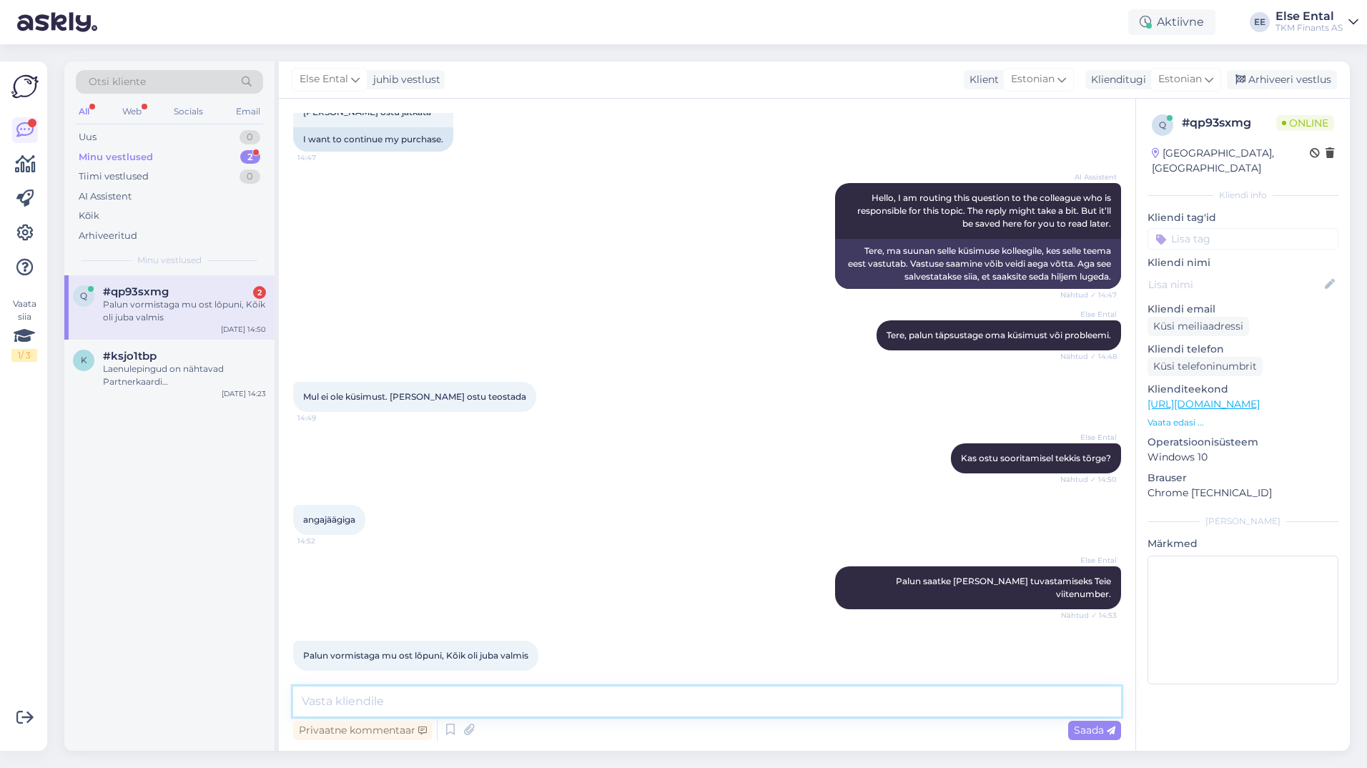
click at [519, 694] on textarea at bounding box center [707, 701] width 828 height 30
type textarea "Millisest [PERSON_NAME] ostu sooritate?"
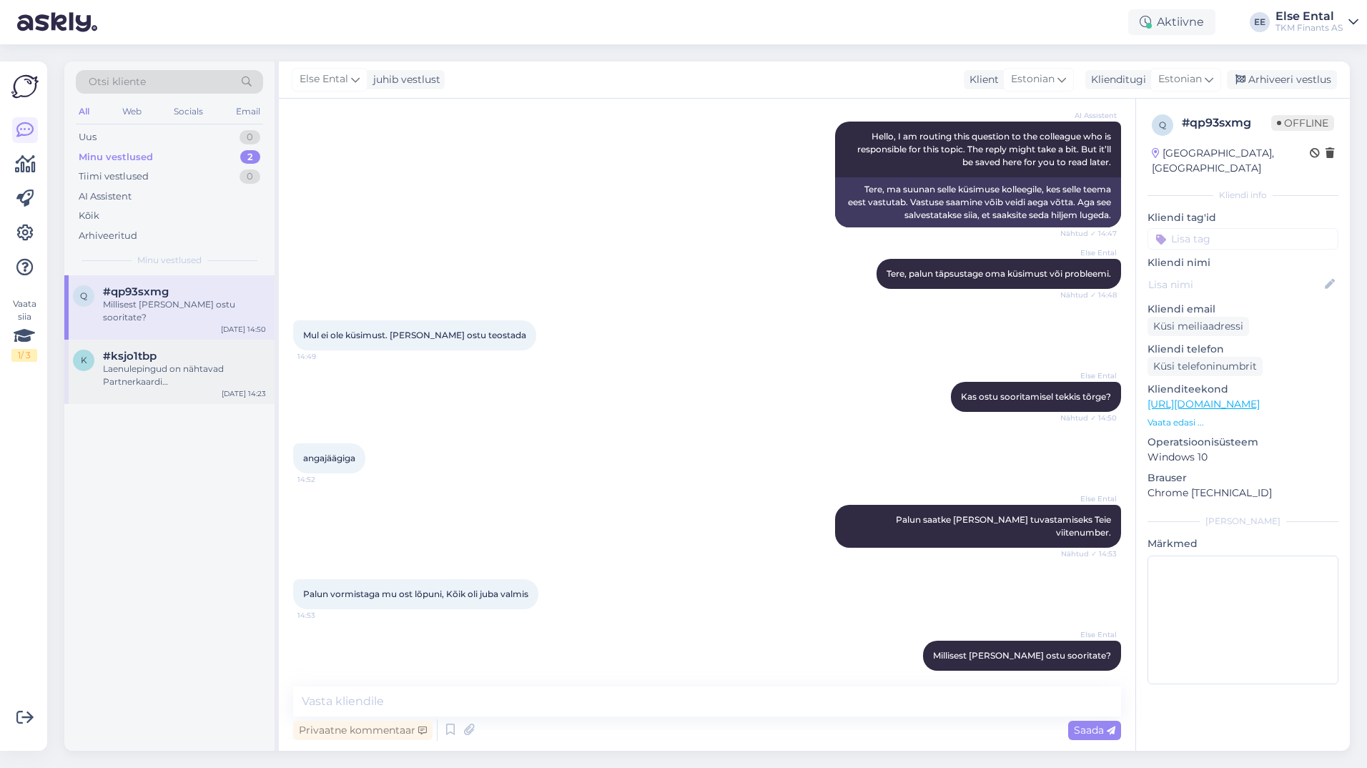
click at [126, 350] on span "#ksjo1tbp" at bounding box center [130, 356] width 54 height 13
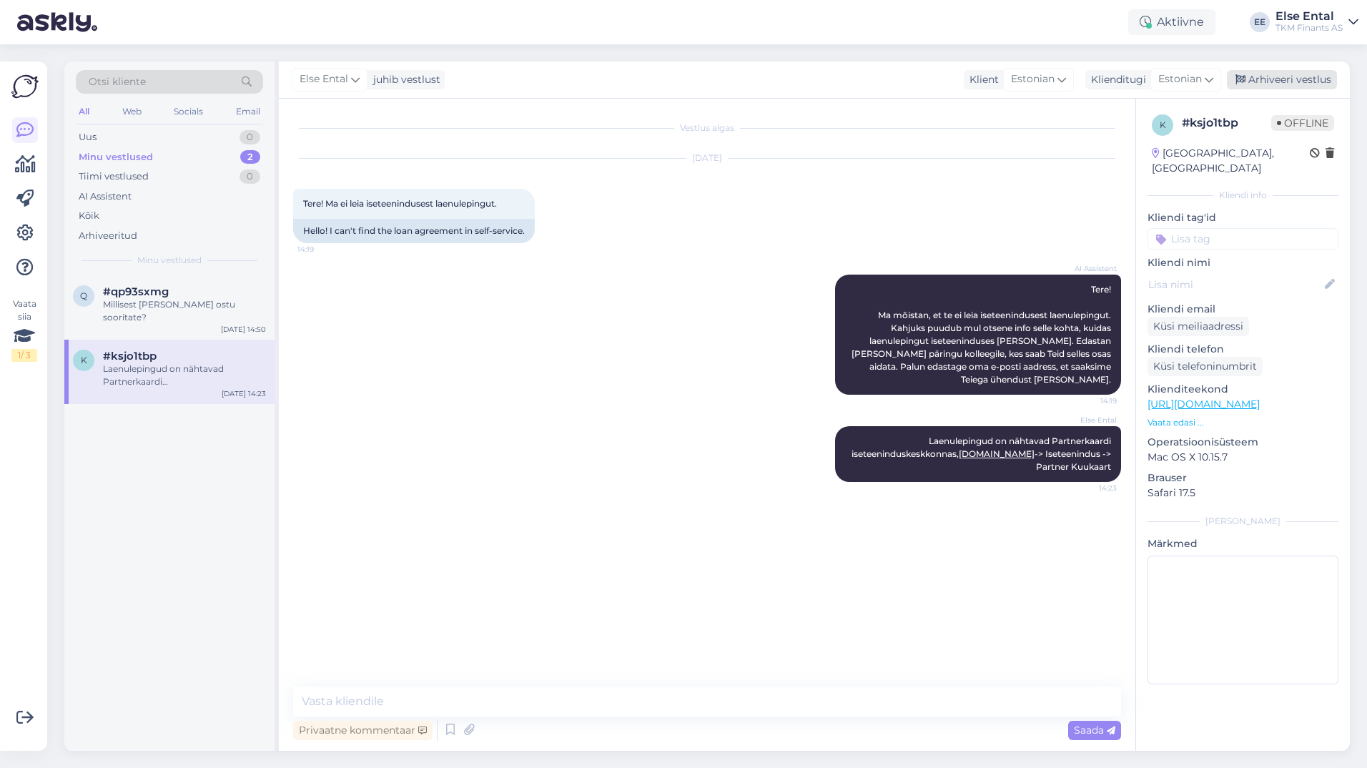
click at [1286, 80] on div "Arhiveeri vestlus" at bounding box center [1282, 79] width 110 height 19
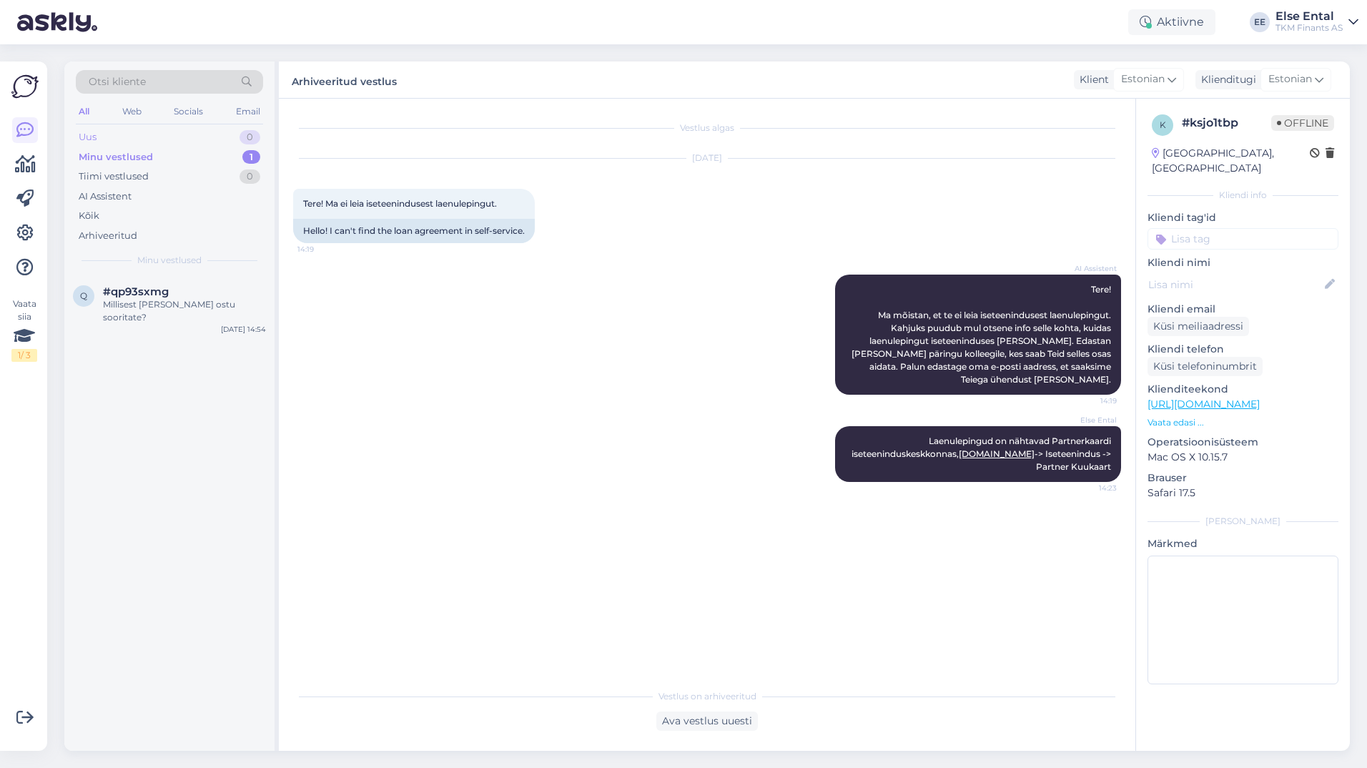
click at [109, 133] on div "Uus 0" at bounding box center [169, 137] width 187 height 20
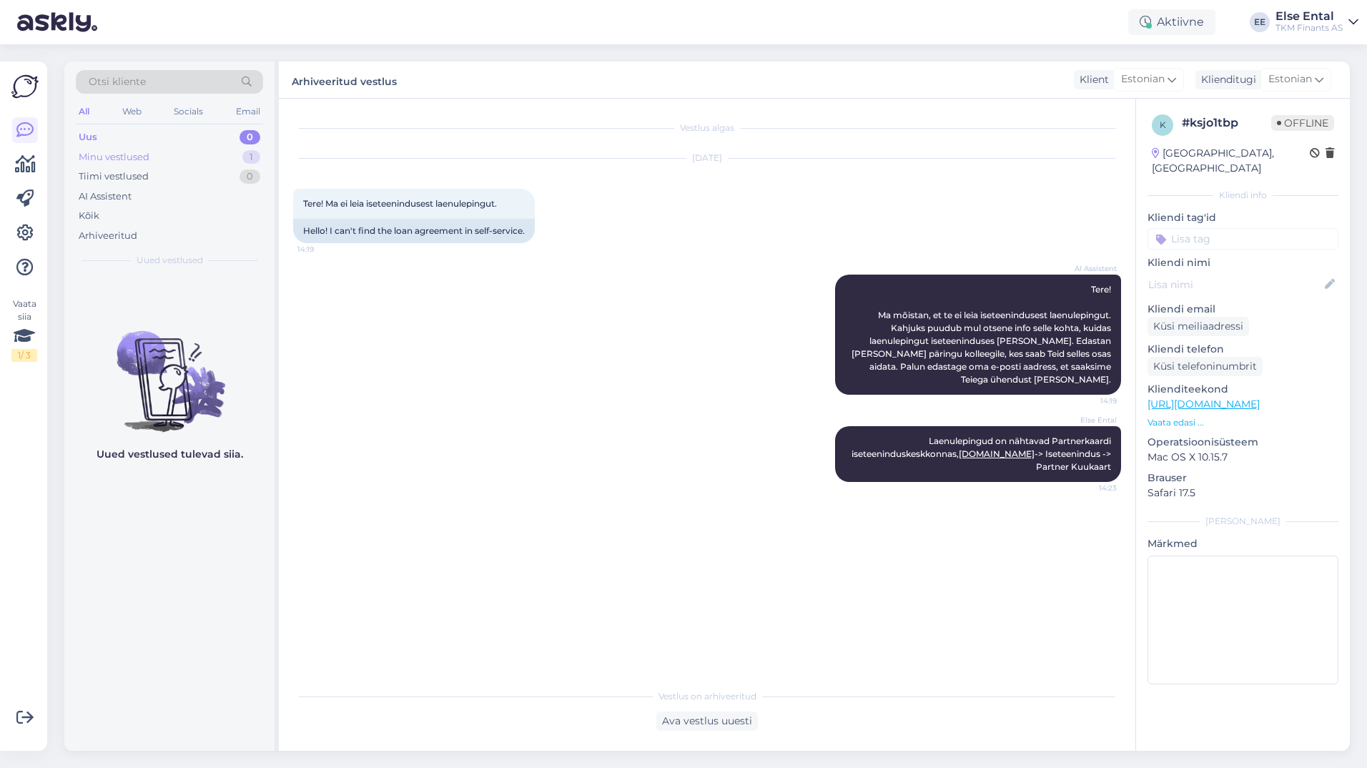
click at [127, 149] on div "Minu vestlused 1" at bounding box center [169, 157] width 187 height 20
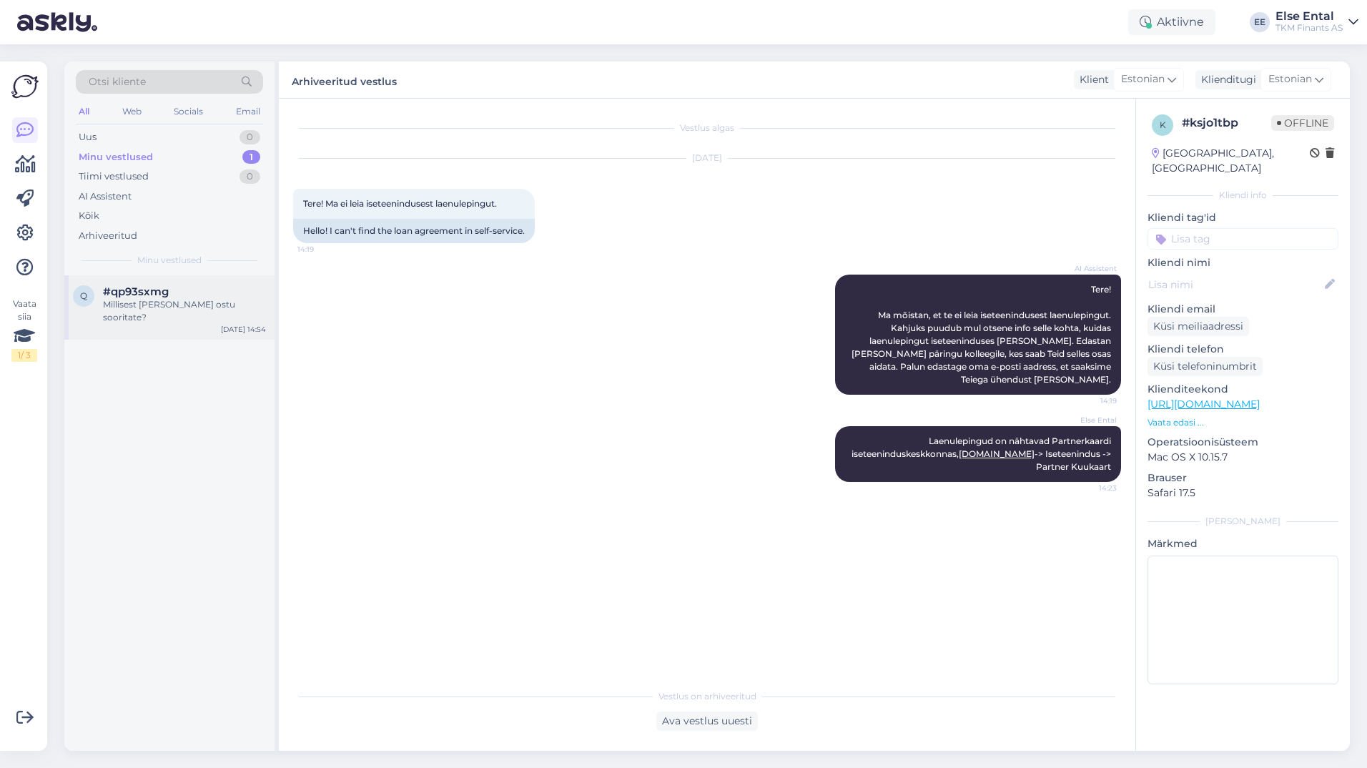
click at [177, 303] on div "Millisest [PERSON_NAME] ostu sooritate?" at bounding box center [184, 311] width 163 height 26
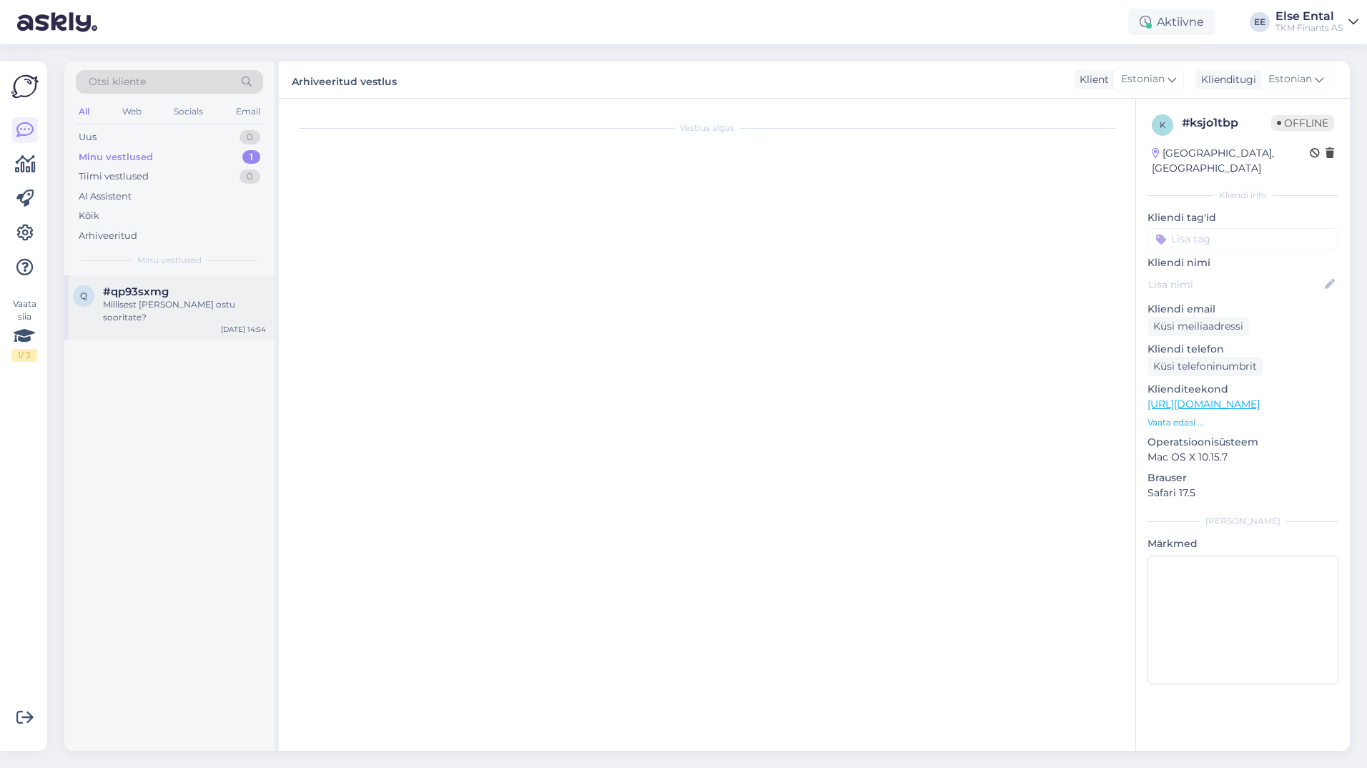
scroll to position [153, 0]
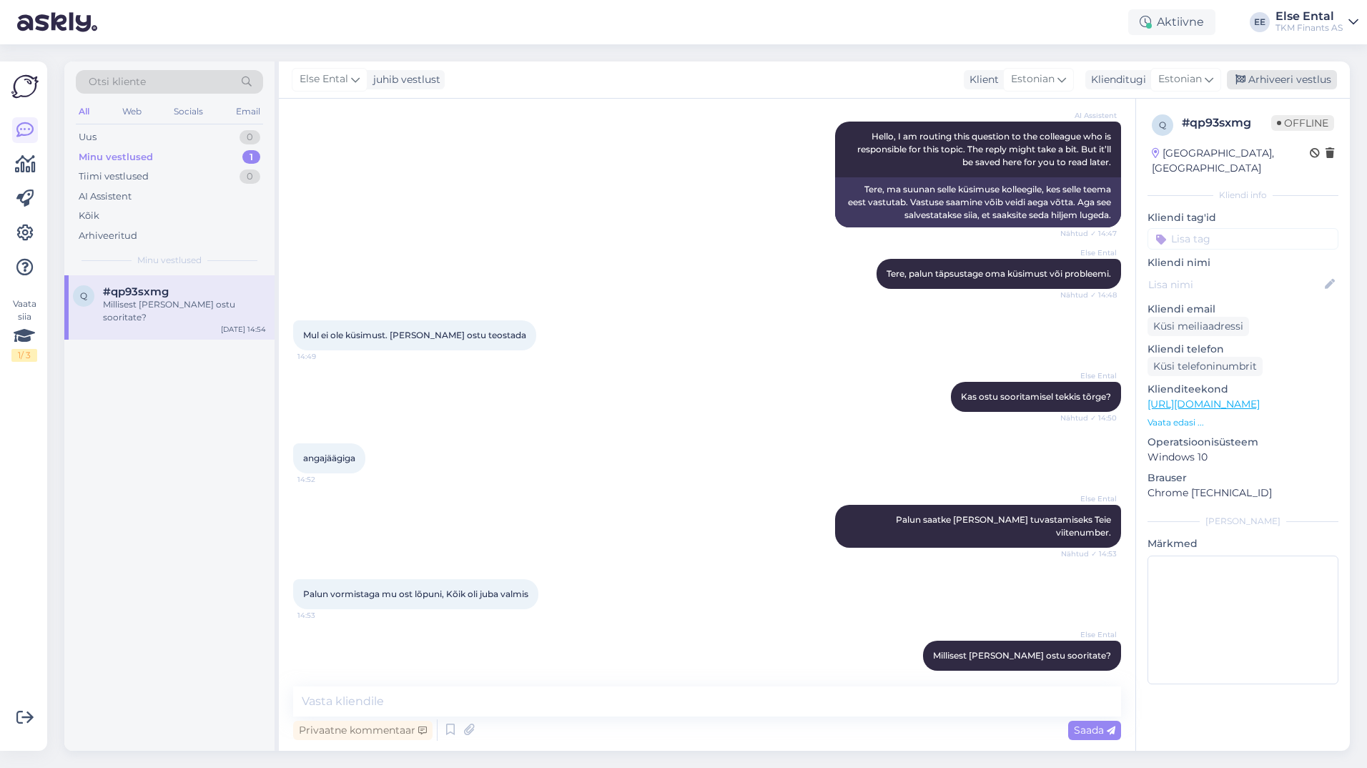
click at [1293, 72] on div "Arhiveeri vestlus" at bounding box center [1282, 79] width 110 height 19
